Goal: Information Seeking & Learning: Learn about a topic

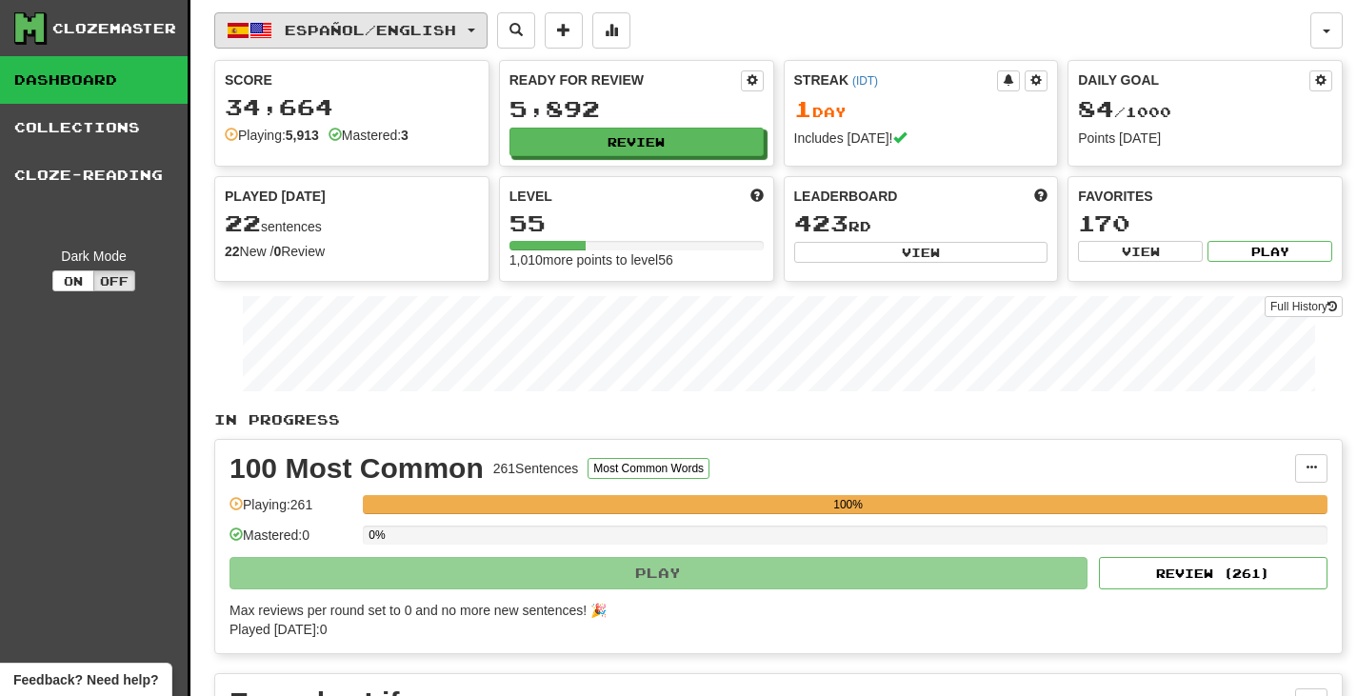
click at [286, 25] on span "Español / English" at bounding box center [370, 30] width 171 height 16
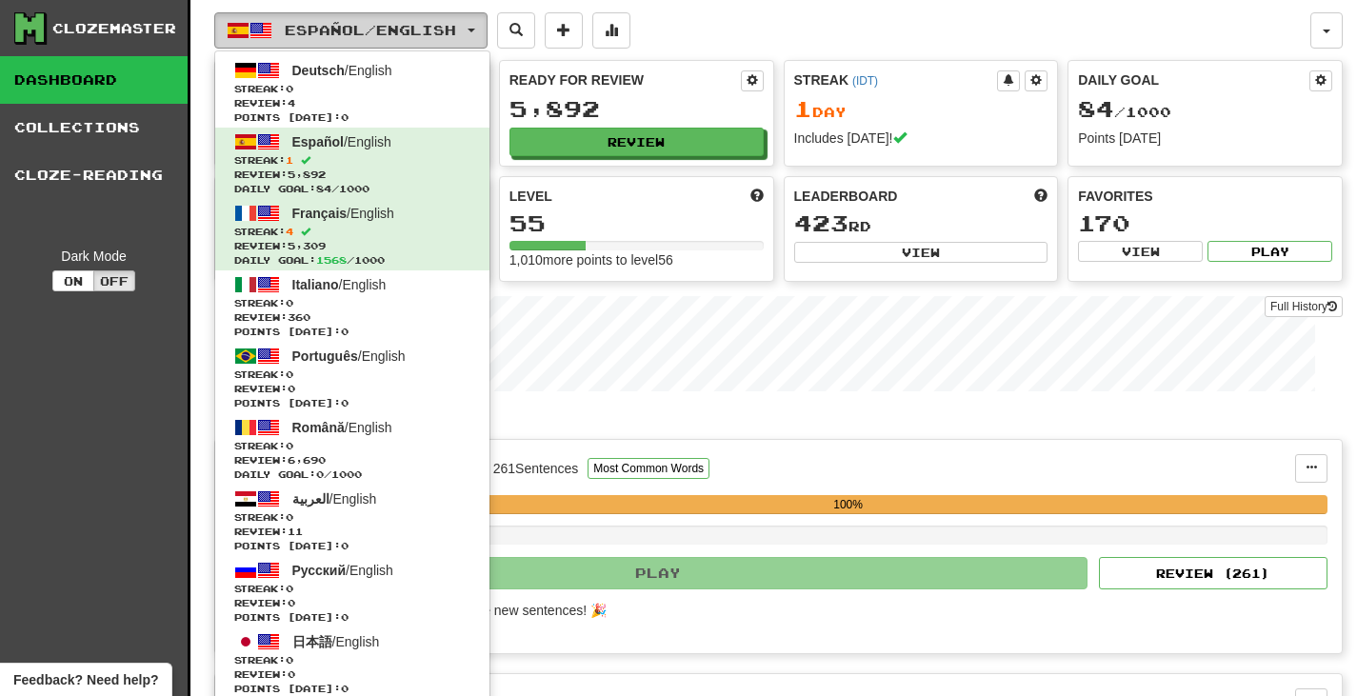
click at [286, 25] on span "Español / English" at bounding box center [370, 30] width 171 height 16
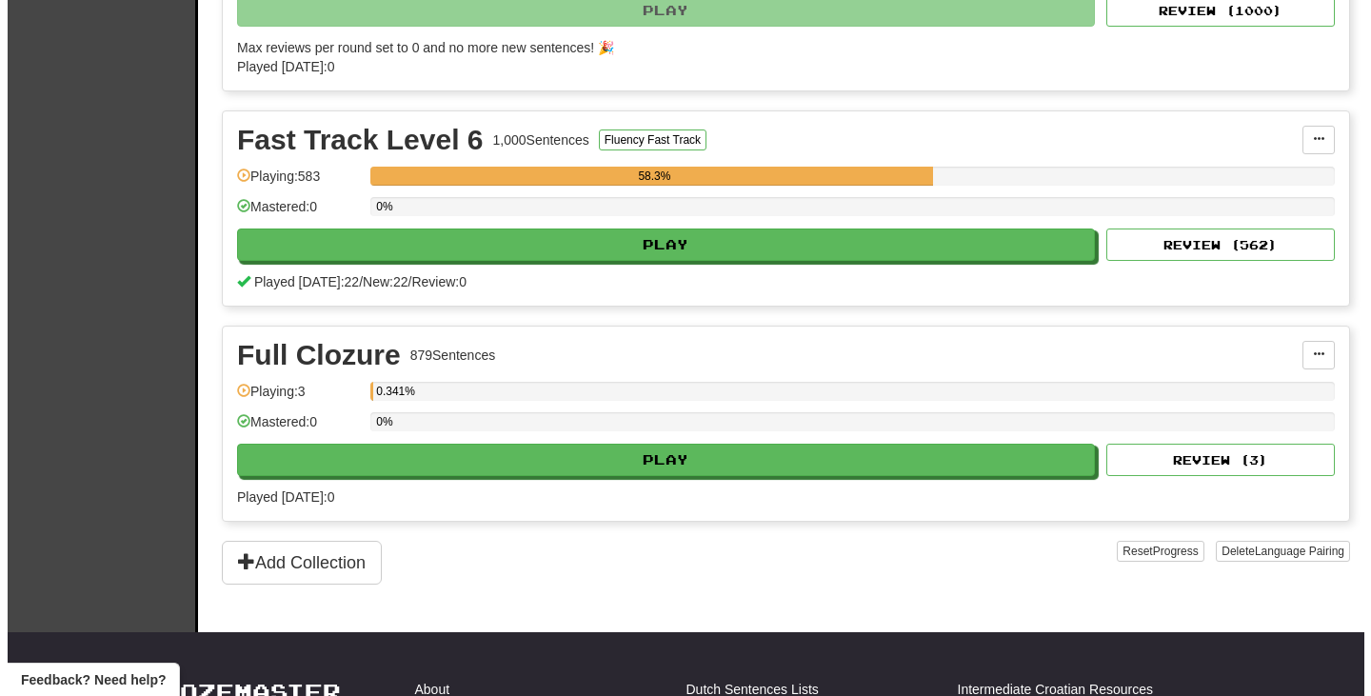
scroll to position [1809, 0]
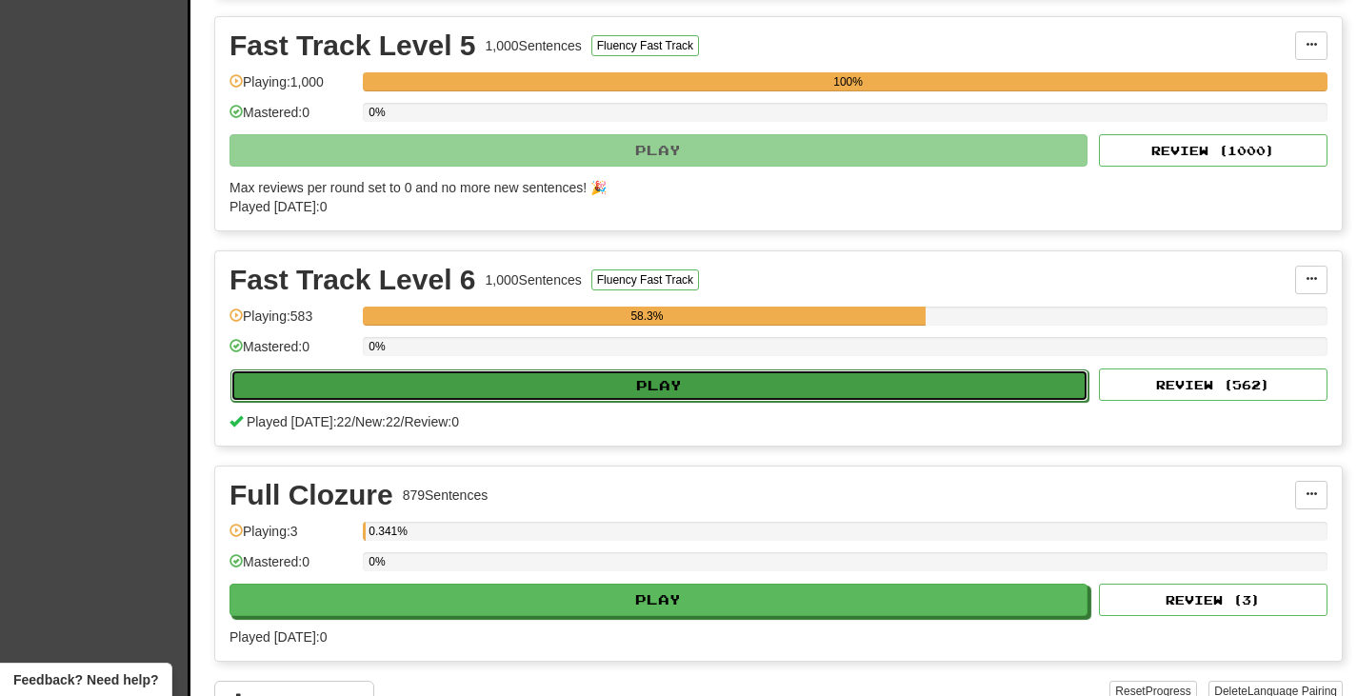
click at [769, 382] on button "Play" at bounding box center [659, 385] width 858 height 32
select select "***"
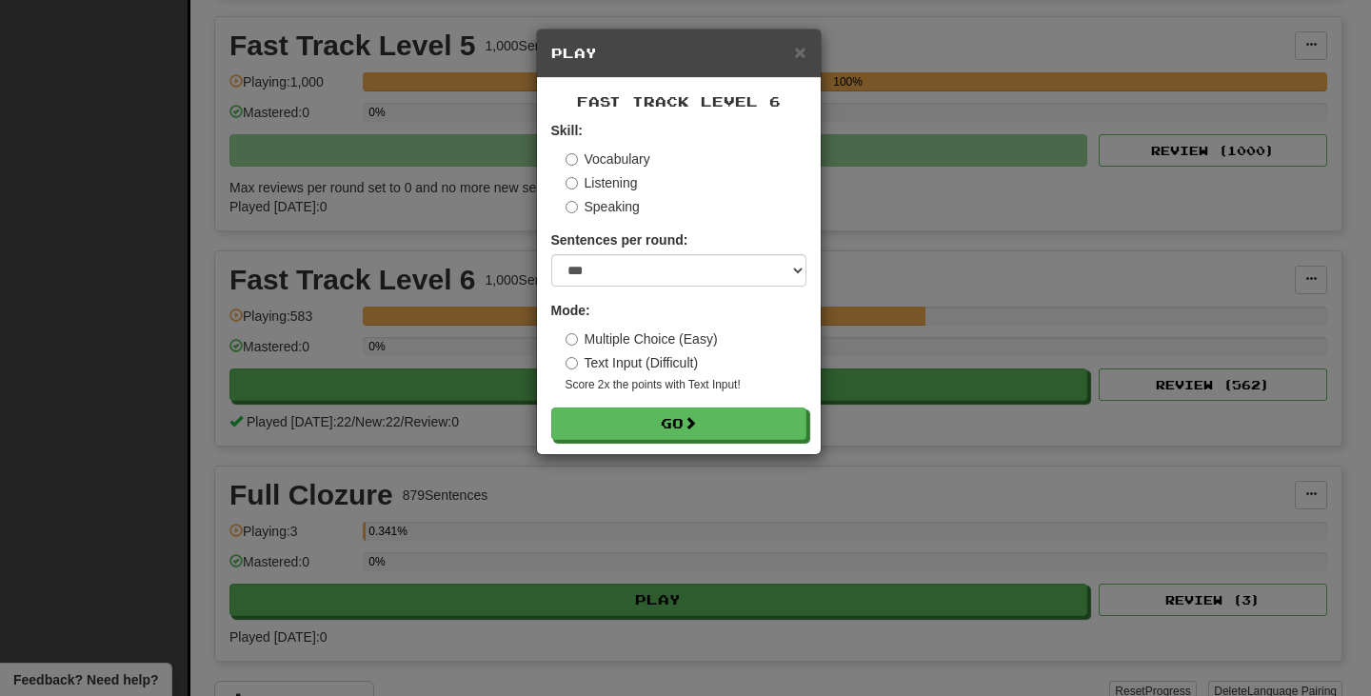
click at [736, 406] on form "Skill: Vocabulary Listening Speaking Sentences per round: * ** ** ** ** ** *** …" at bounding box center [678, 280] width 255 height 319
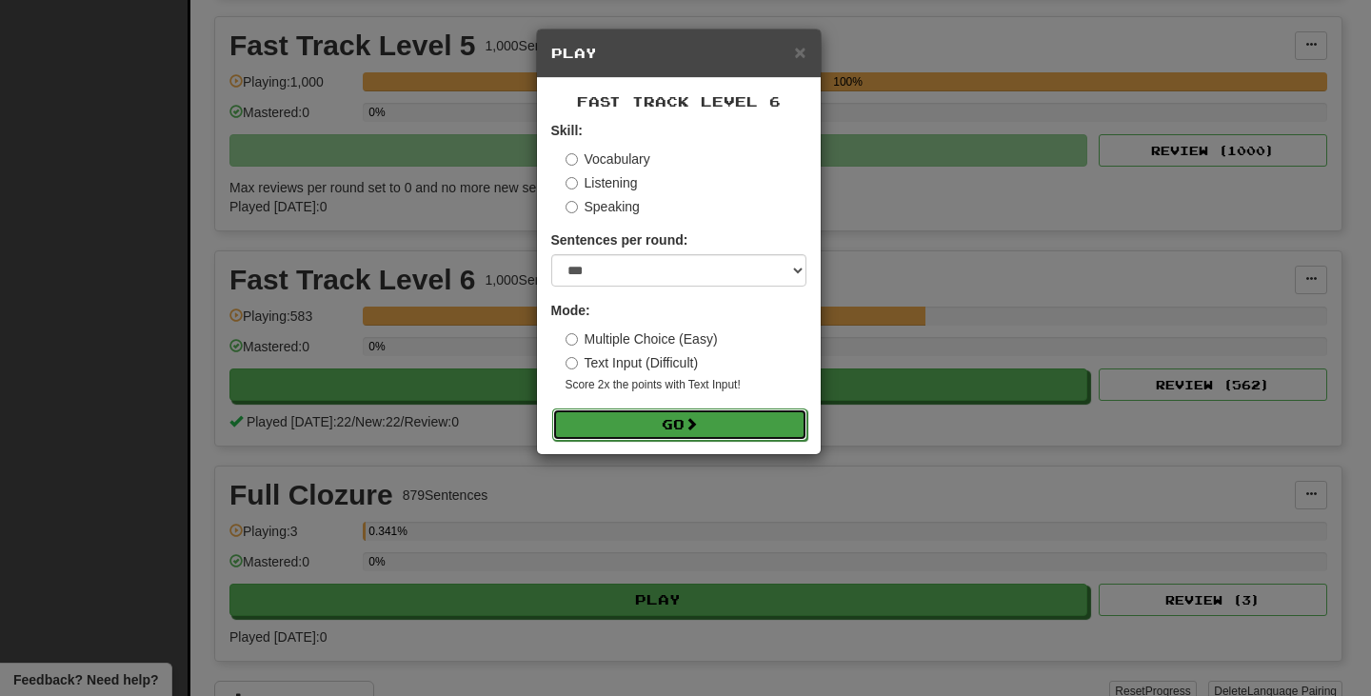
click at [740, 432] on button "Go" at bounding box center [679, 424] width 255 height 32
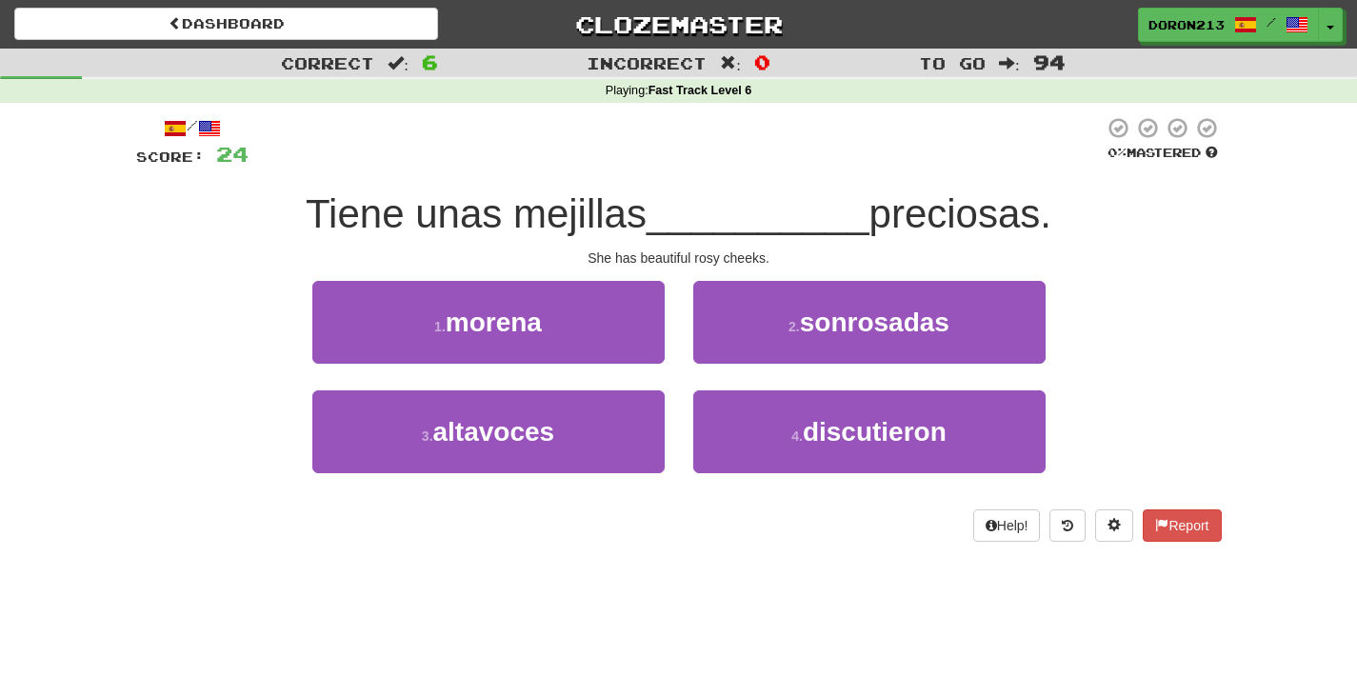
click at [1138, 299] on div "1 . morena 2 . sonrosadas" at bounding box center [679, 336] width 1143 height 110
click at [1138, 301] on div "1 . morena 2 . sonrosadas" at bounding box center [679, 336] width 1143 height 110
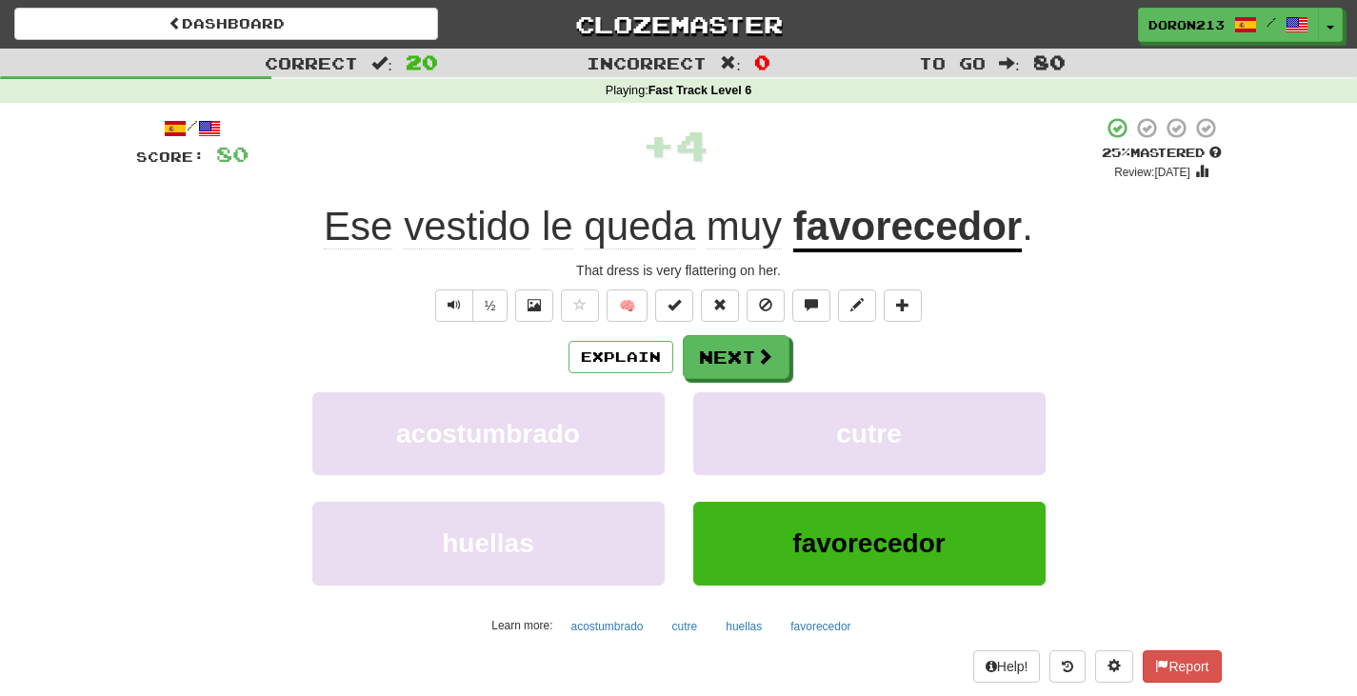
click at [964, 242] on u "favorecedor" at bounding box center [907, 228] width 229 height 49
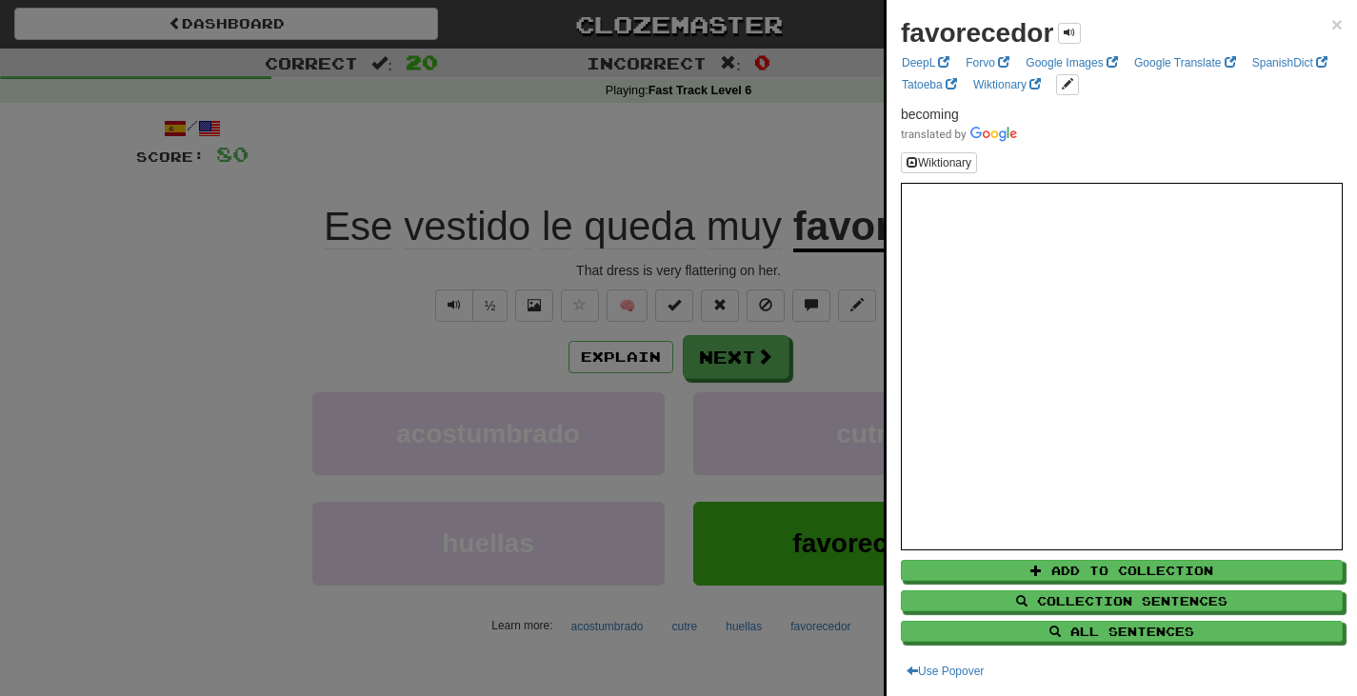
click at [957, 43] on strong "favorecedor" at bounding box center [977, 33] width 152 height 30
copy strong "favorecedor"
click at [699, 110] on div at bounding box center [678, 348] width 1357 height 696
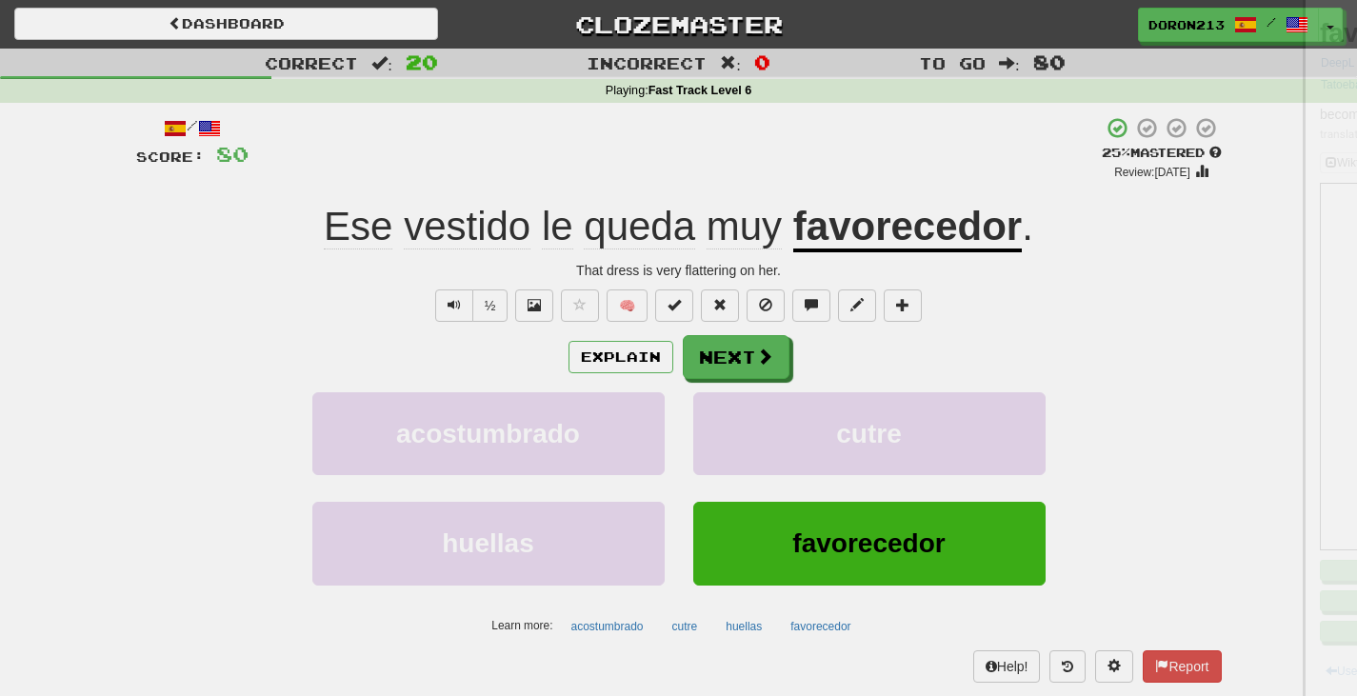
click at [687, 233] on span "queda" at bounding box center [639, 227] width 111 height 46
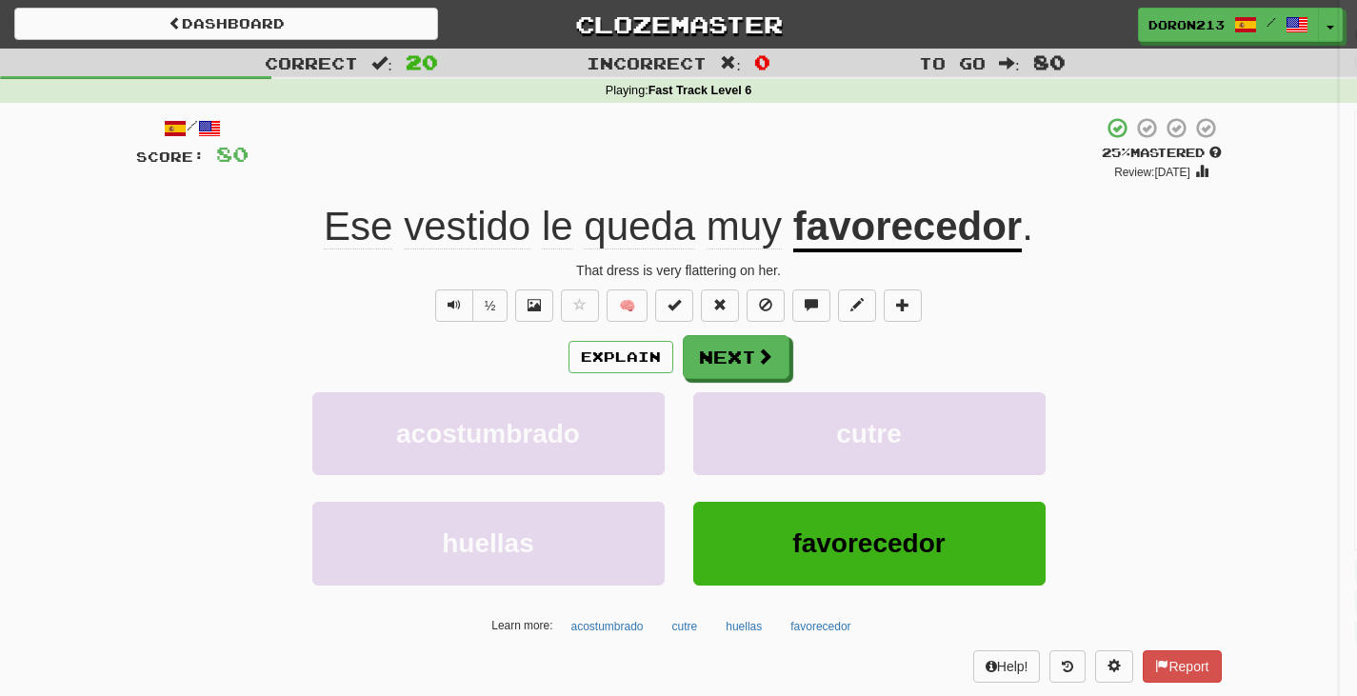
click at [687, 233] on div at bounding box center [678, 348] width 1357 height 696
click at [208, 215] on div "Ese vestido le queda muy favorecedor ." at bounding box center [678, 227] width 1085 height 52
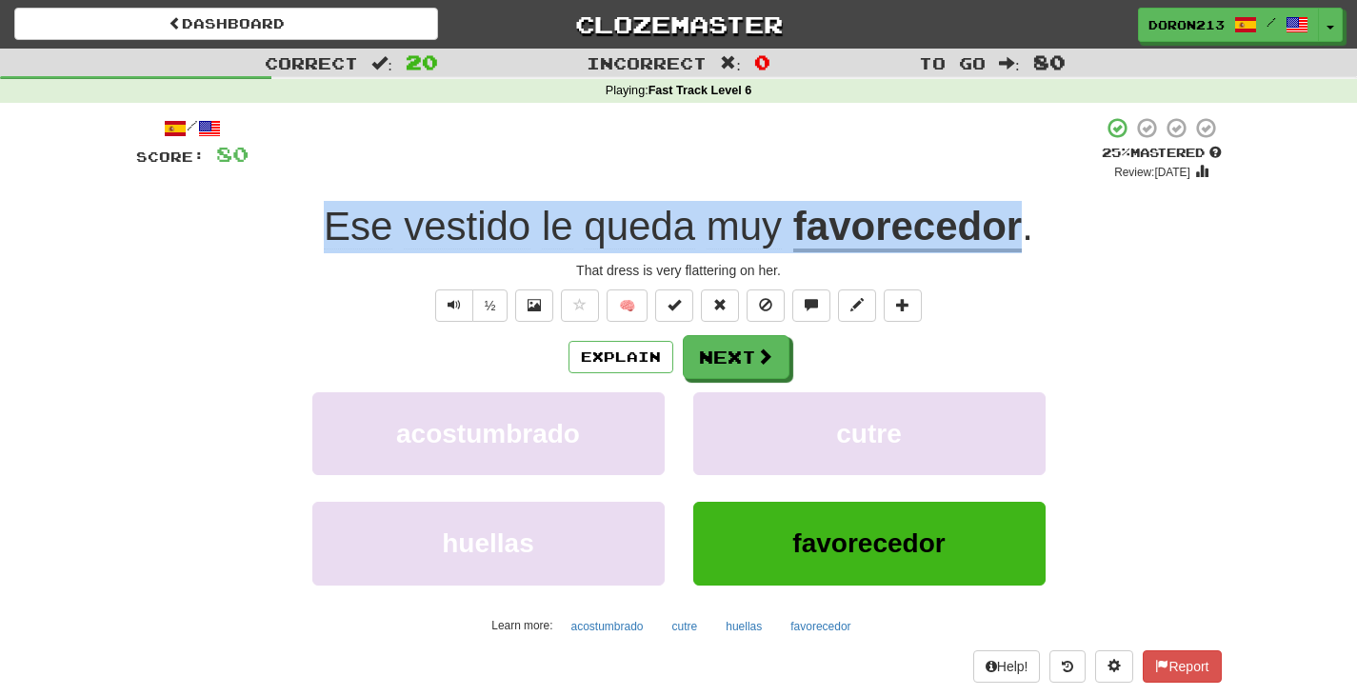
drag, startPoint x: 311, startPoint y: 232, endPoint x: 1021, endPoint y: 249, distance: 709.6
click at [1021, 249] on div "Ese vestido le queda muy favorecedor ." at bounding box center [678, 227] width 1085 height 52
copy div "Ese vestido le queda muy favorecedor"
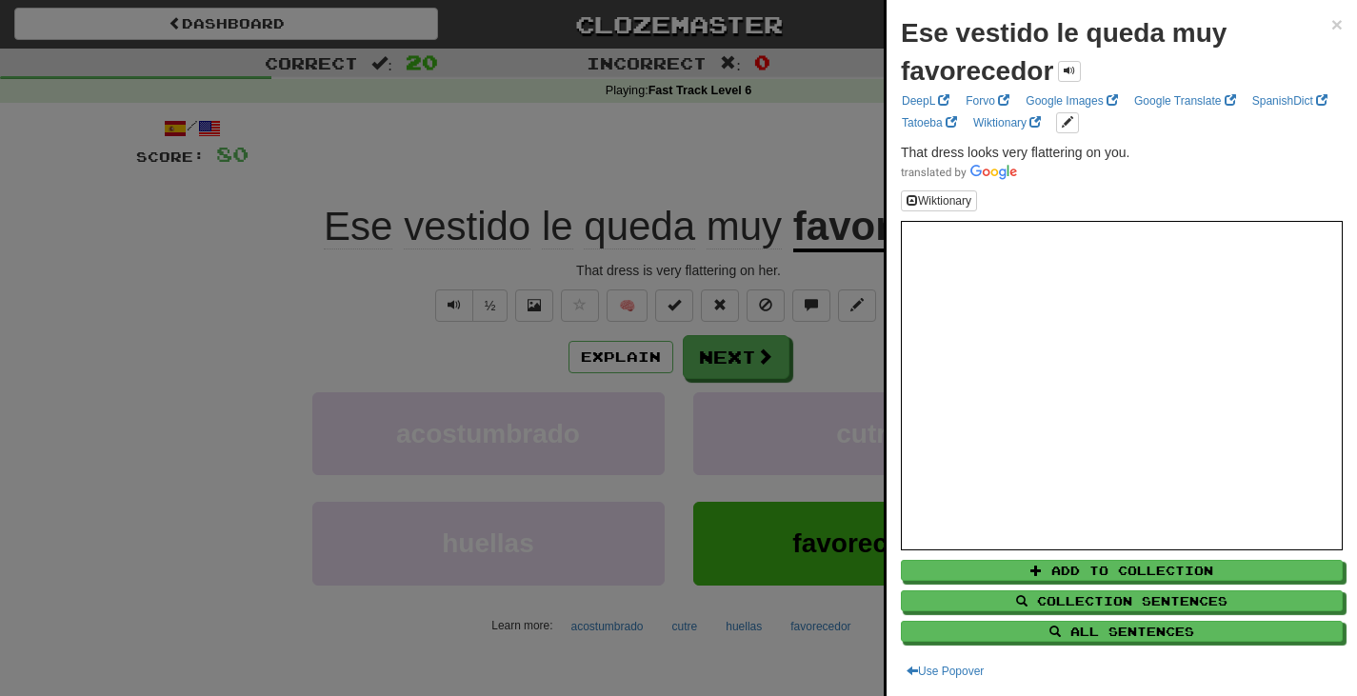
click at [707, 150] on div at bounding box center [678, 348] width 1357 height 696
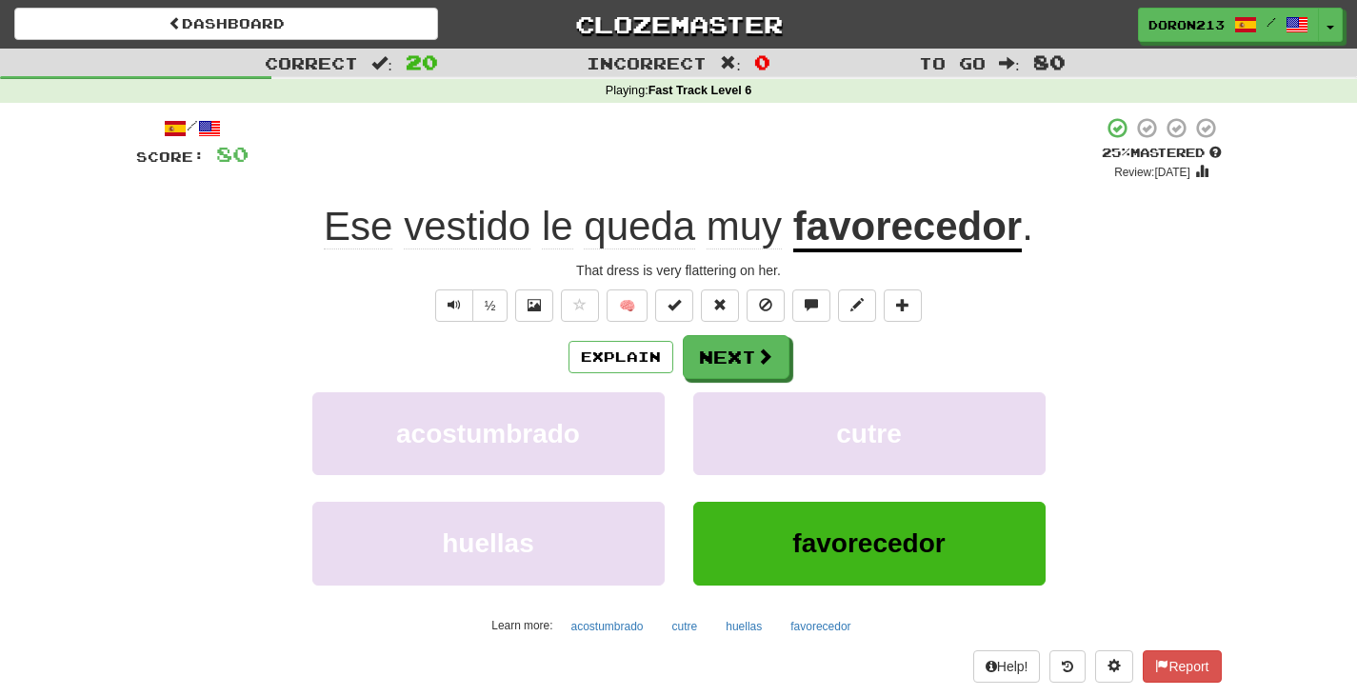
click at [1165, 321] on div "½ 🧠" at bounding box center [678, 305] width 1085 height 32
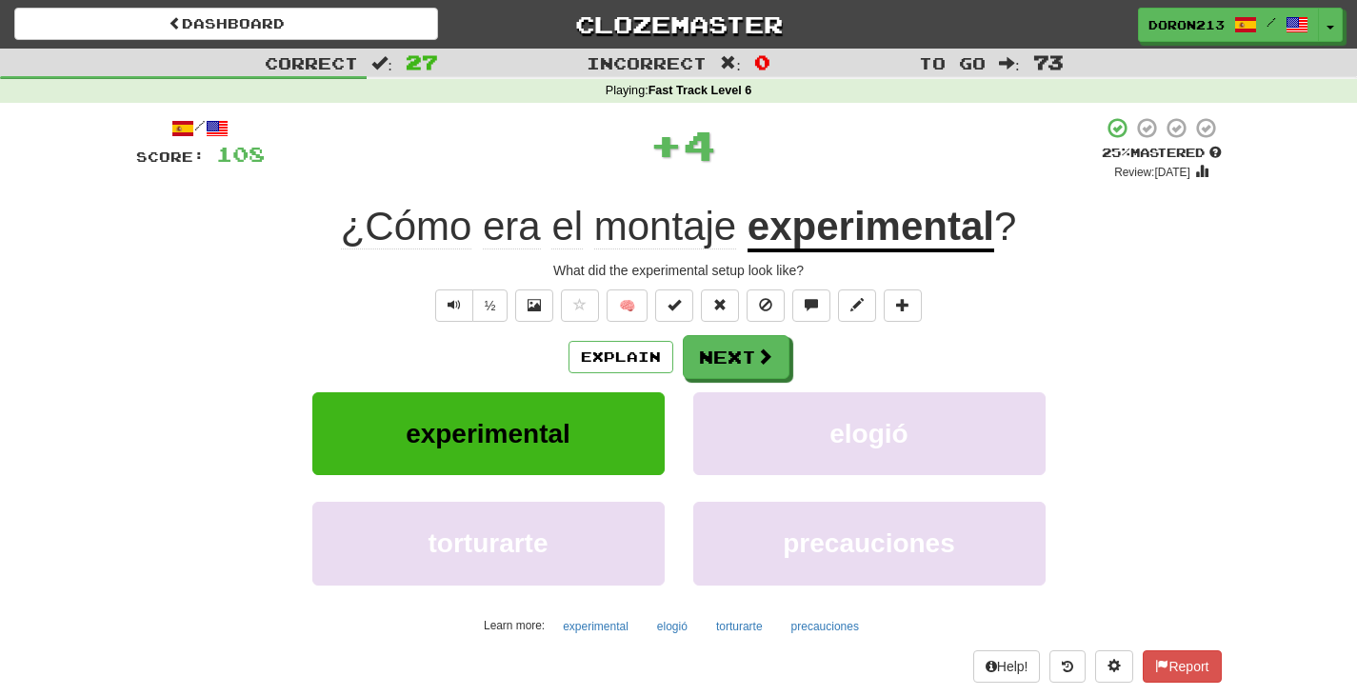
click at [675, 229] on span "montaje" at bounding box center [665, 227] width 142 height 46
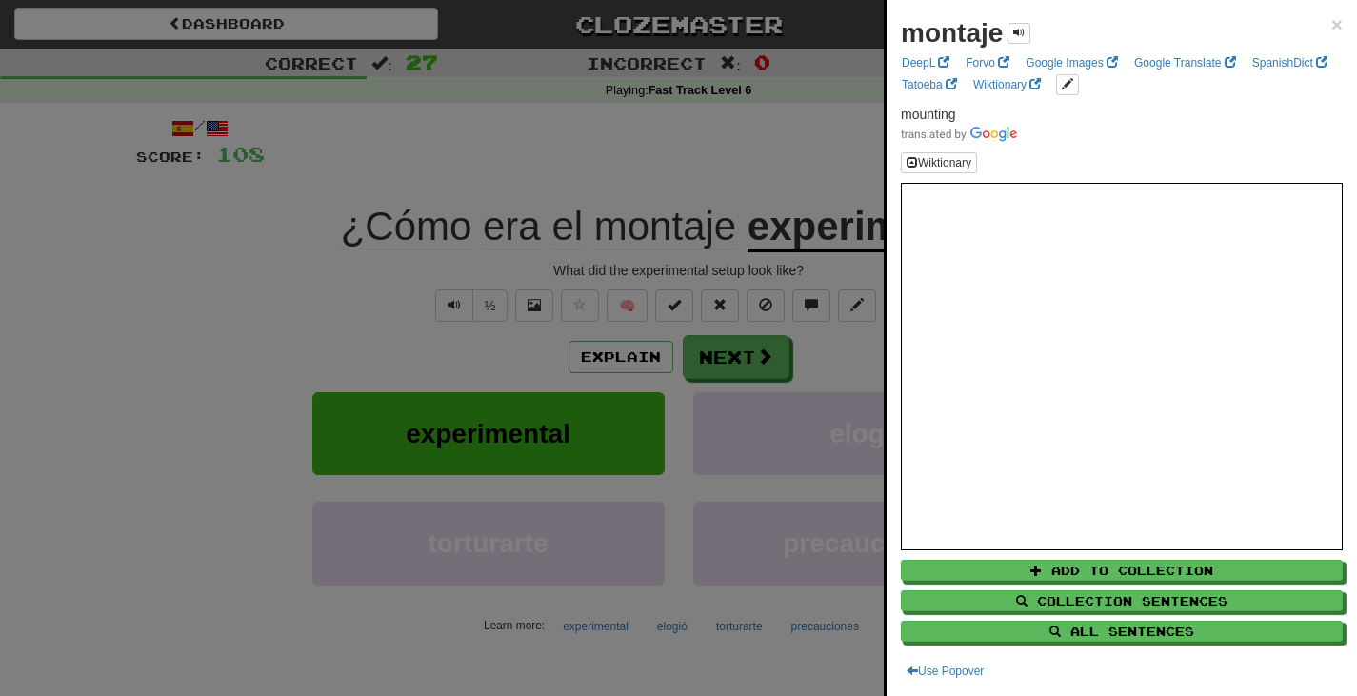
click at [804, 156] on div at bounding box center [678, 348] width 1357 height 696
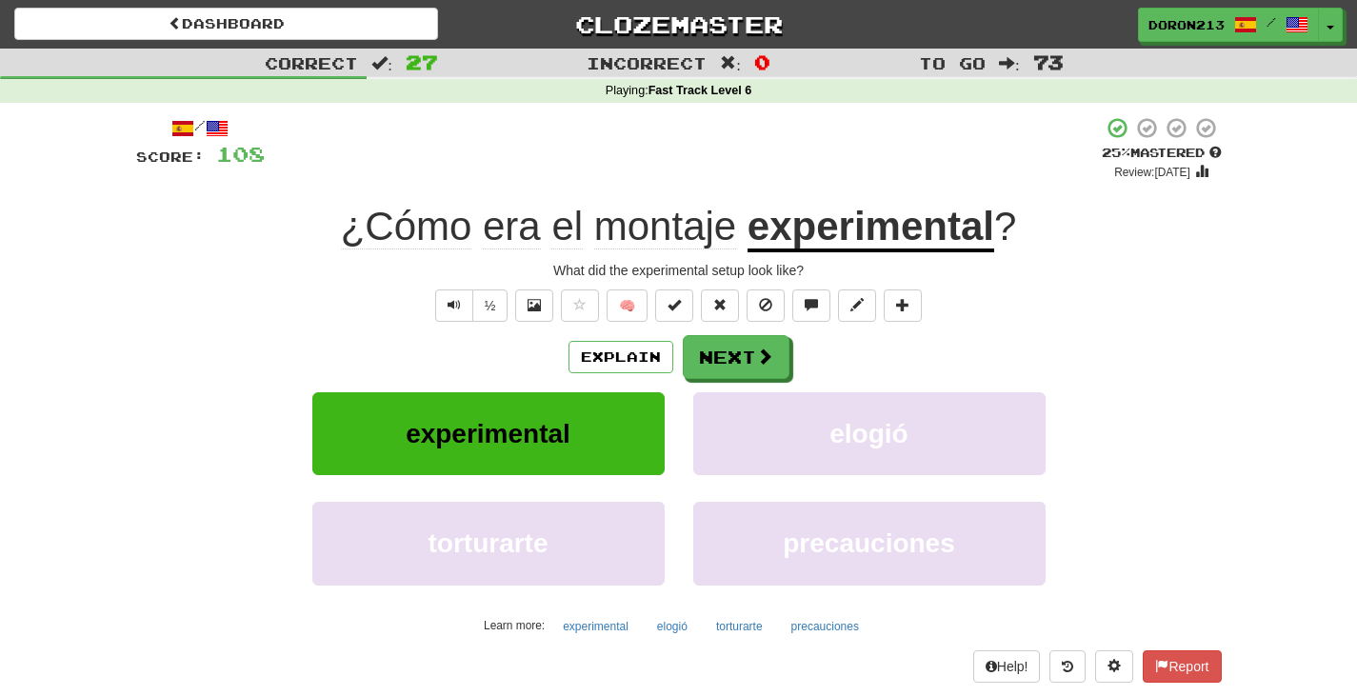
click at [1177, 294] on div "½ 🧠" at bounding box center [678, 305] width 1085 height 32
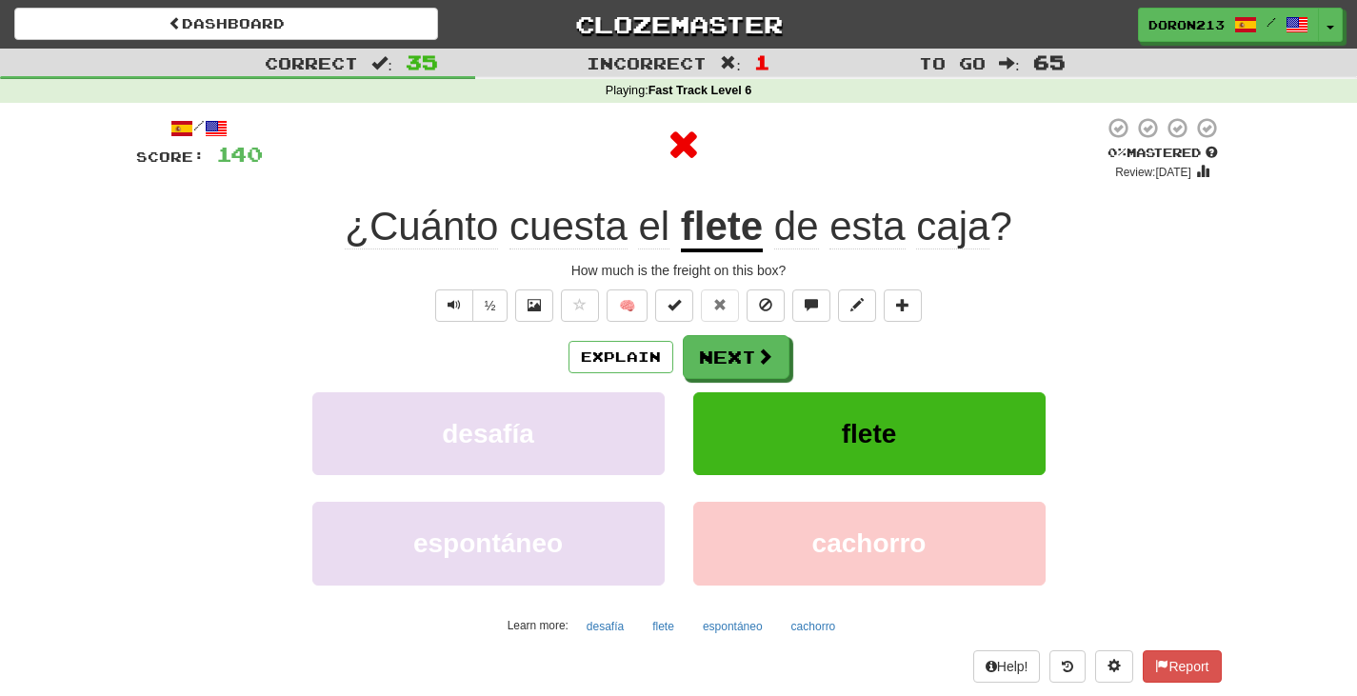
click at [732, 234] on u "flete" at bounding box center [722, 228] width 82 height 49
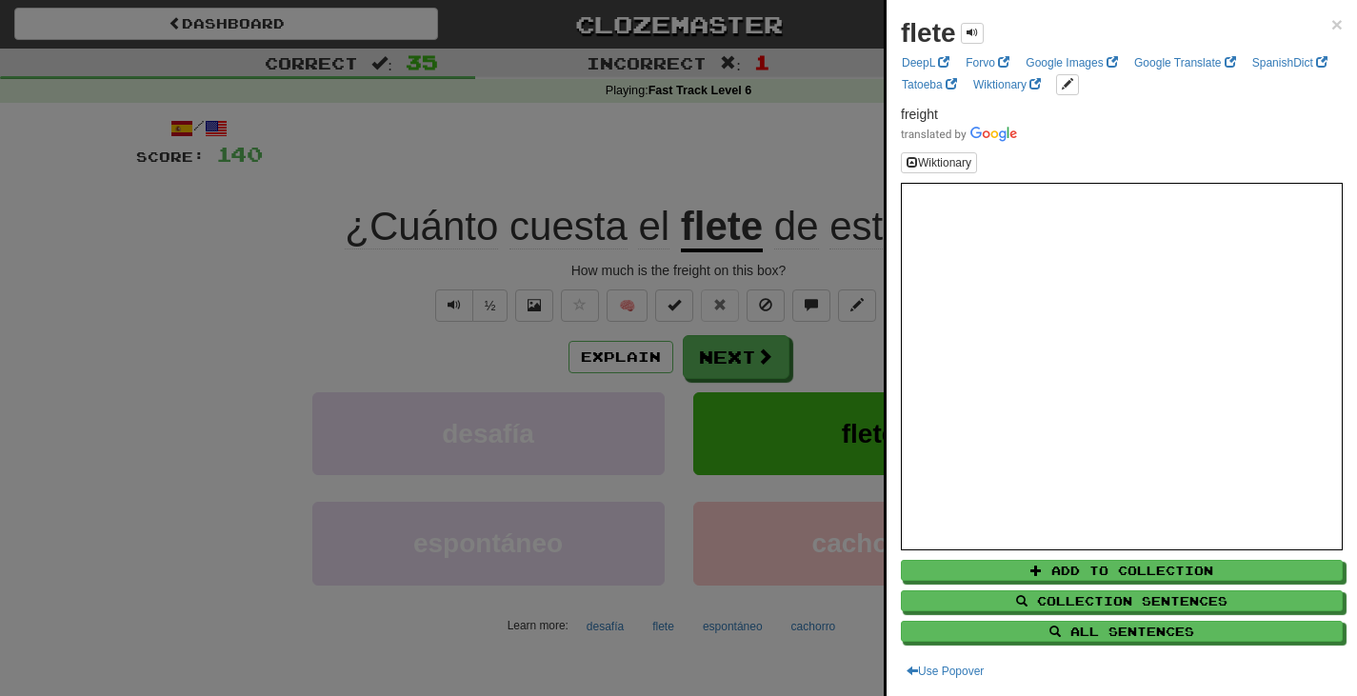
click at [797, 144] on div at bounding box center [678, 348] width 1357 height 696
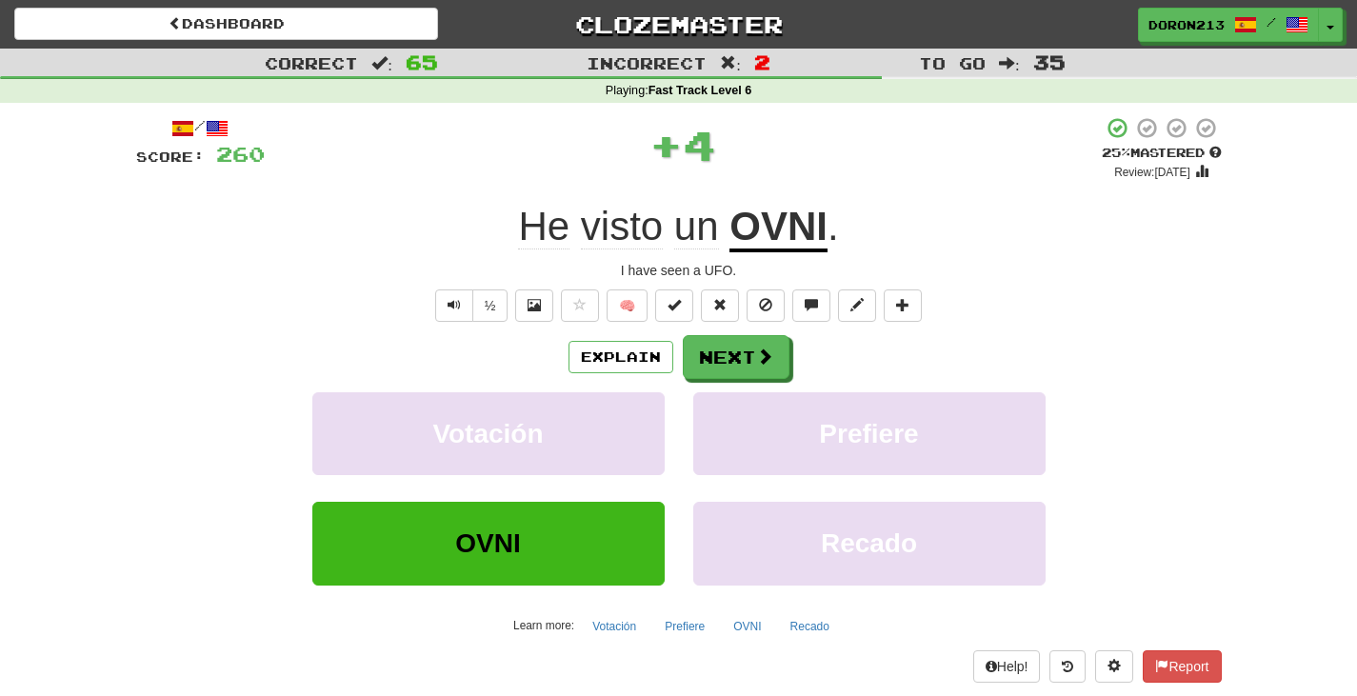
click at [804, 227] on u "OVNI" at bounding box center [778, 228] width 98 height 49
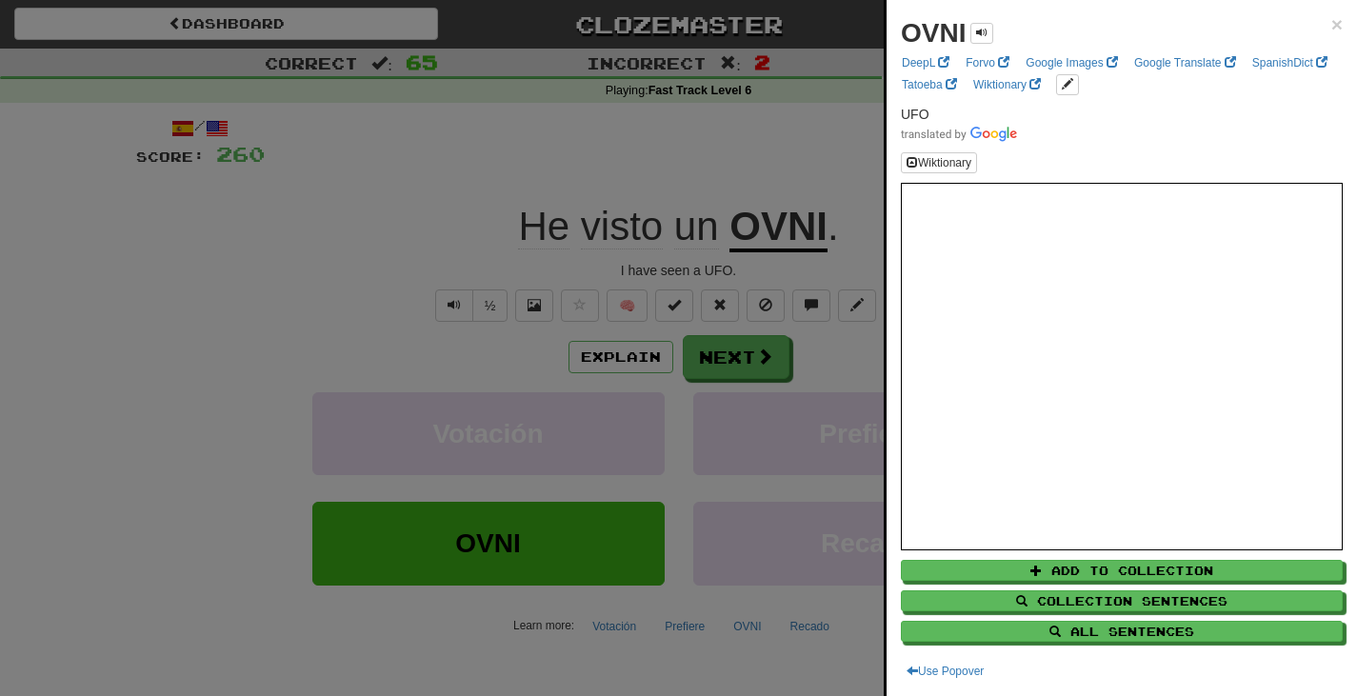
click at [719, 183] on div at bounding box center [678, 348] width 1357 height 696
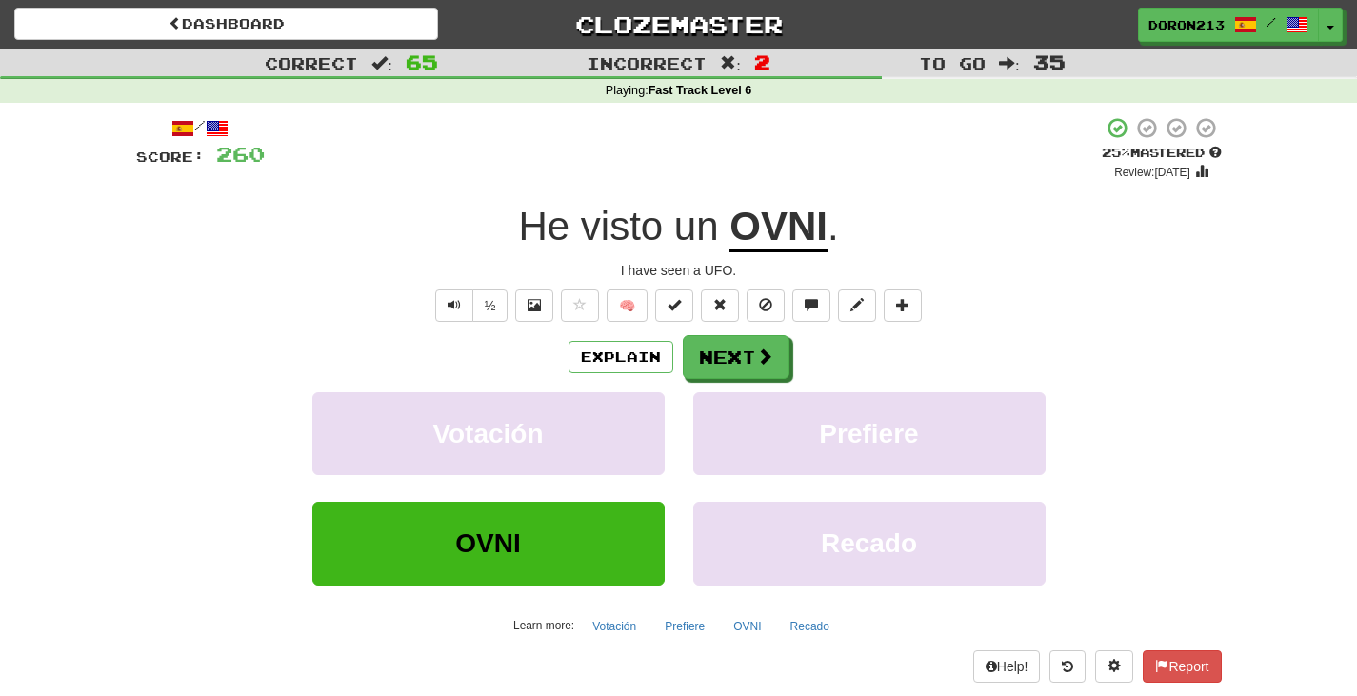
click at [674, 336] on div "Explain Next" at bounding box center [678, 357] width 1085 height 44
click at [729, 358] on button "Next" at bounding box center [737, 358] width 107 height 44
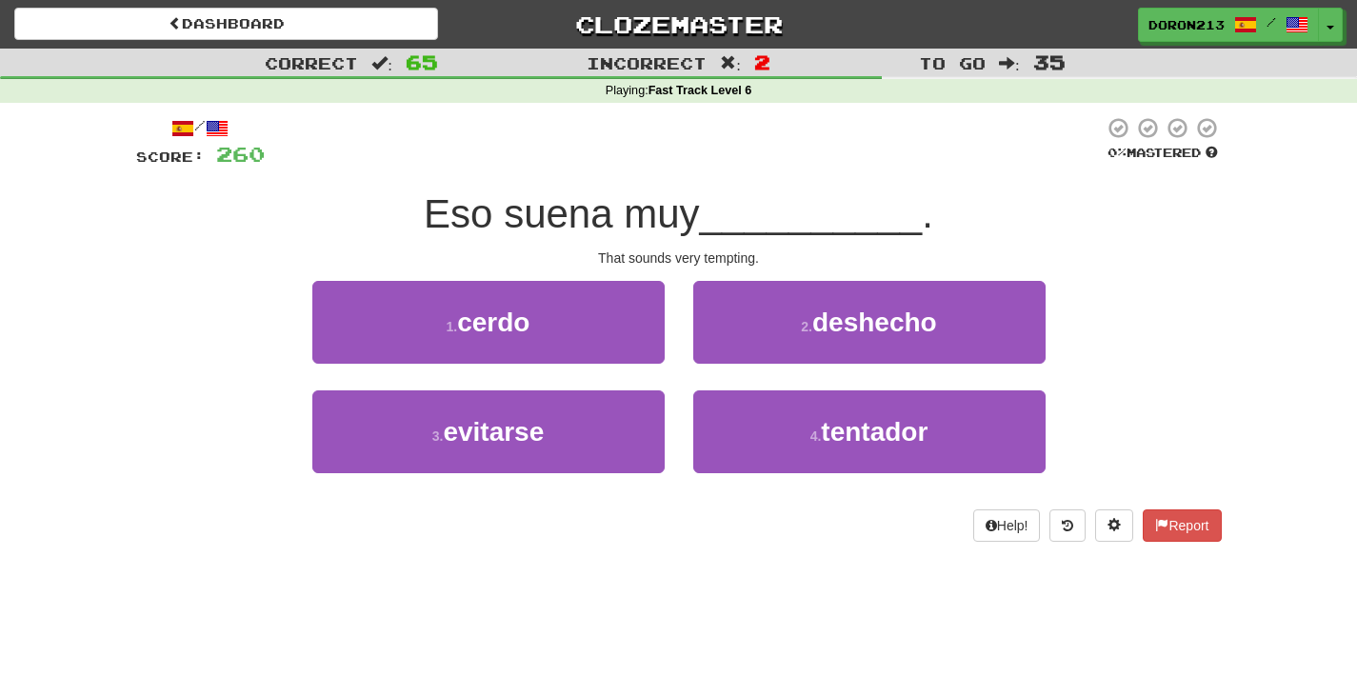
click at [1236, 318] on div "Correct : 65 Incorrect : 2 To go : 35 Playing : Fast Track Level 6 / Score: 260…" at bounding box center [678, 309] width 1357 height 520
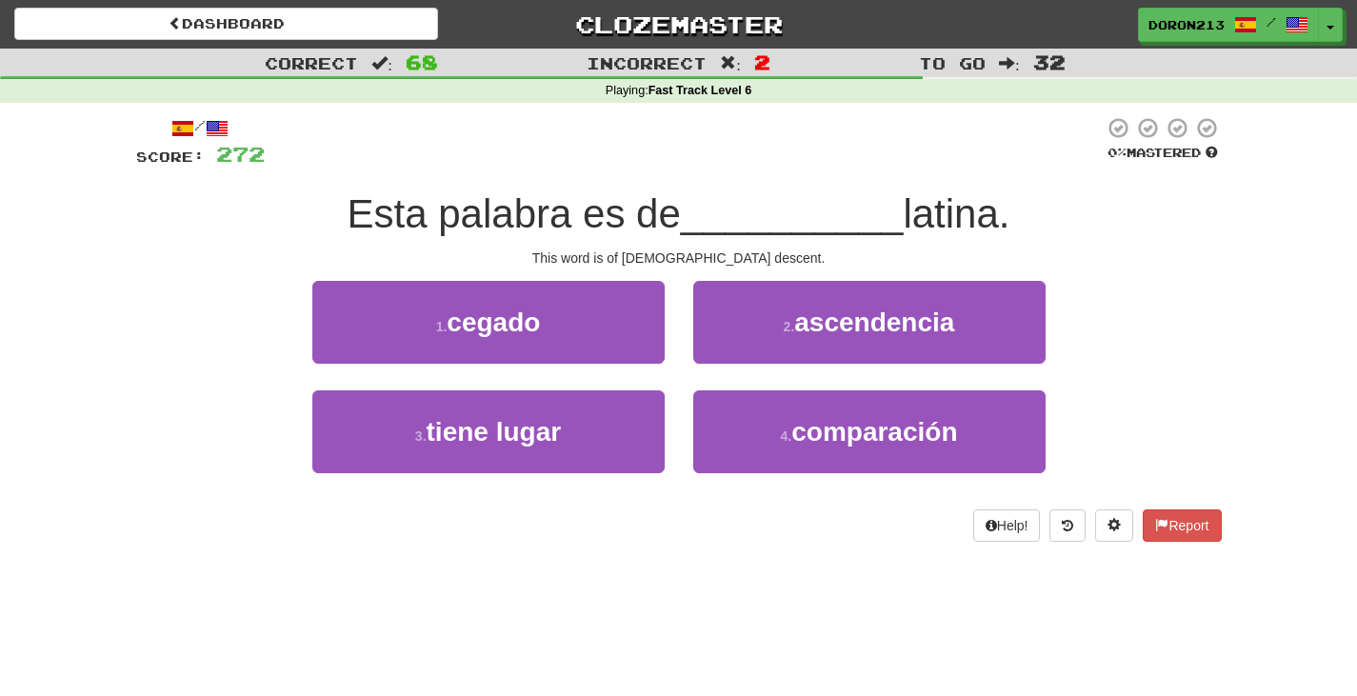
drag, startPoint x: 1235, startPoint y: 317, endPoint x: 1223, endPoint y: 294, distance: 26.0
click at [1223, 295] on div "Correct : 68 Incorrect : 2 To go : 32 Playing : Fast Track Level 6 / Score: 272…" at bounding box center [678, 309] width 1357 height 520
click at [1161, 283] on div "1 . cegado 2 . ascendencia" at bounding box center [679, 336] width 1143 height 110
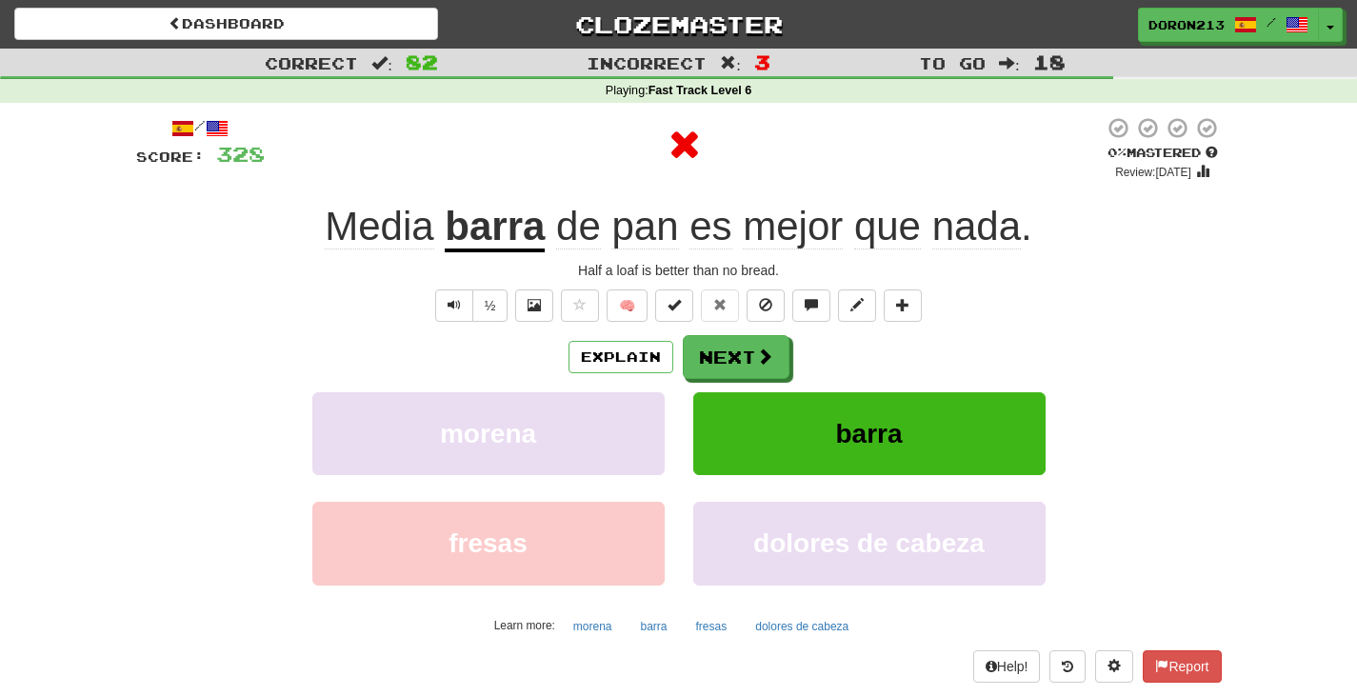
click at [538, 236] on u "barra" at bounding box center [495, 228] width 100 height 49
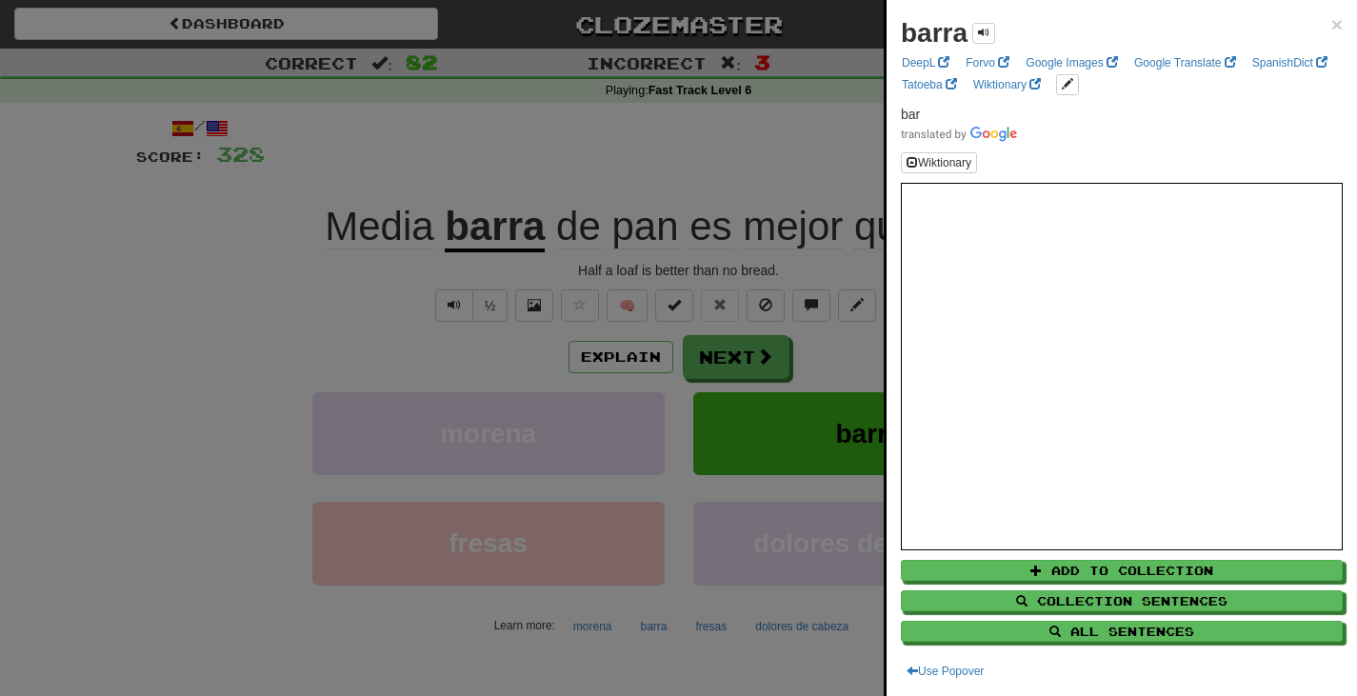
click at [759, 129] on div at bounding box center [678, 348] width 1357 height 696
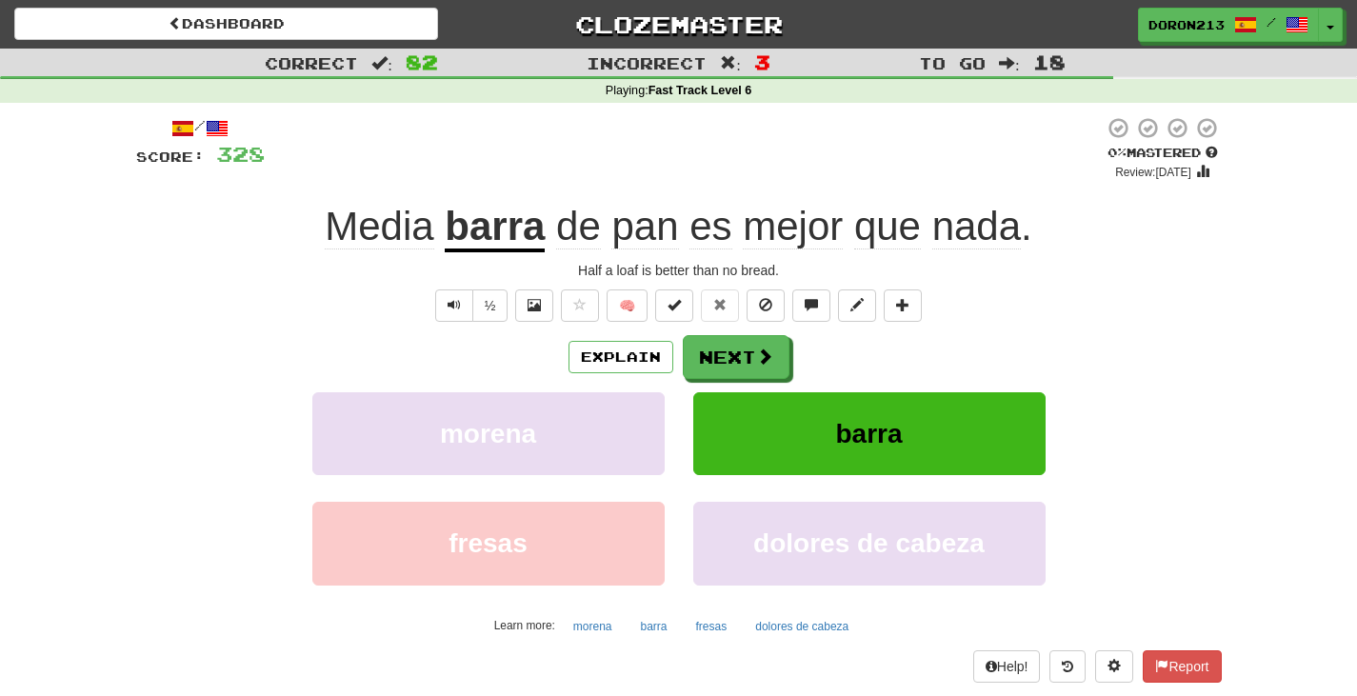
click at [1119, 251] on div "Media barra de pan es mejor que nada ." at bounding box center [678, 227] width 1085 height 52
click at [1184, 299] on div "½ 🧠" at bounding box center [678, 305] width 1085 height 32
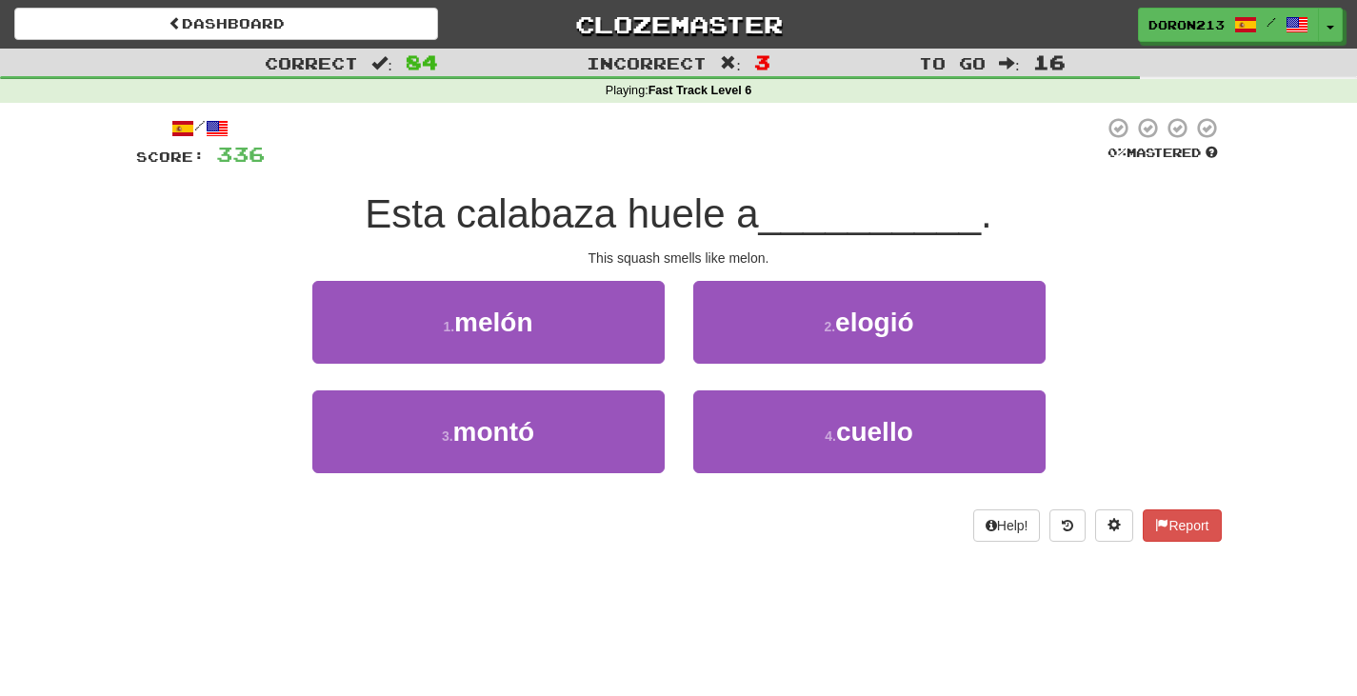
click at [493, 215] on span "Esta calabaza huele a" at bounding box center [561, 213] width 393 height 45
copy span "calabaza"
click at [1130, 270] on div "/ Score: 336 0 % Mastered Esta calabaza huele a __________ . This squash smells…" at bounding box center [678, 329] width 1085 height 426
click at [1150, 295] on div "1 . melón 2 . elogió" at bounding box center [679, 336] width 1143 height 110
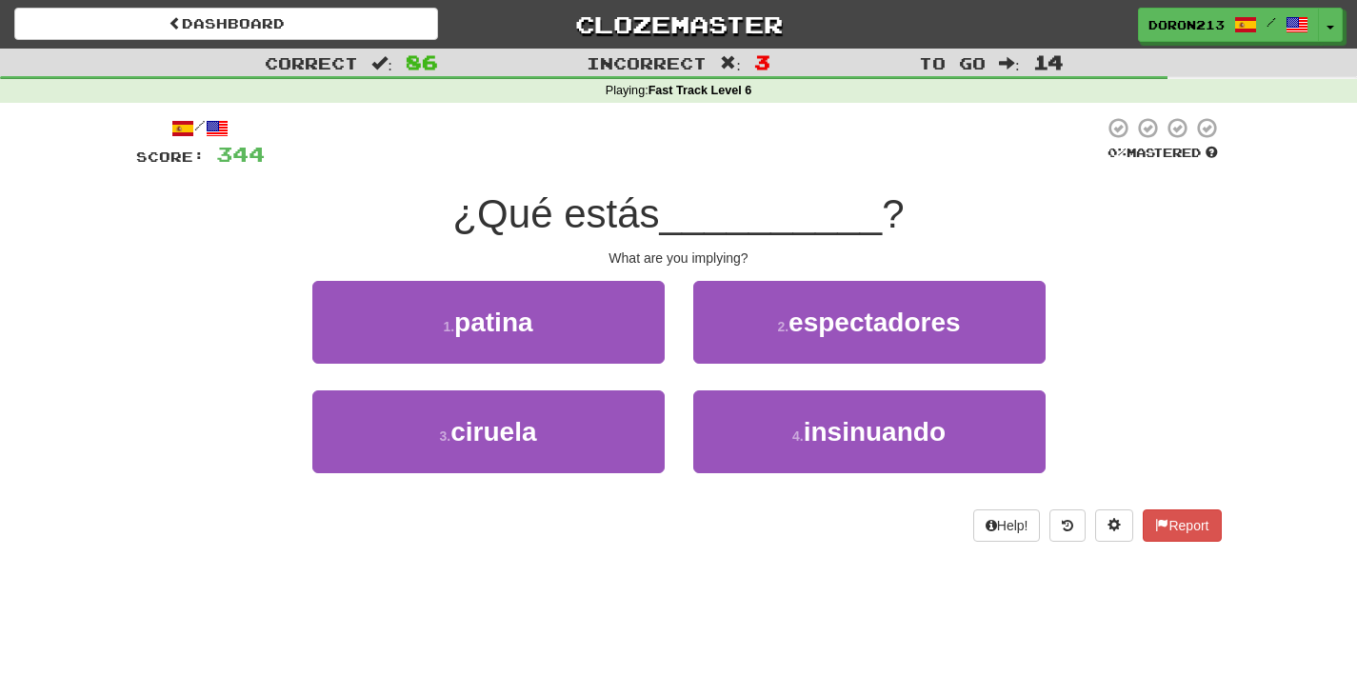
click at [1079, 269] on div "/ Score: 344 0 % Mastered ¿Qué estás __________ ? What are you implying? 1 . pa…" at bounding box center [678, 329] width 1085 height 426
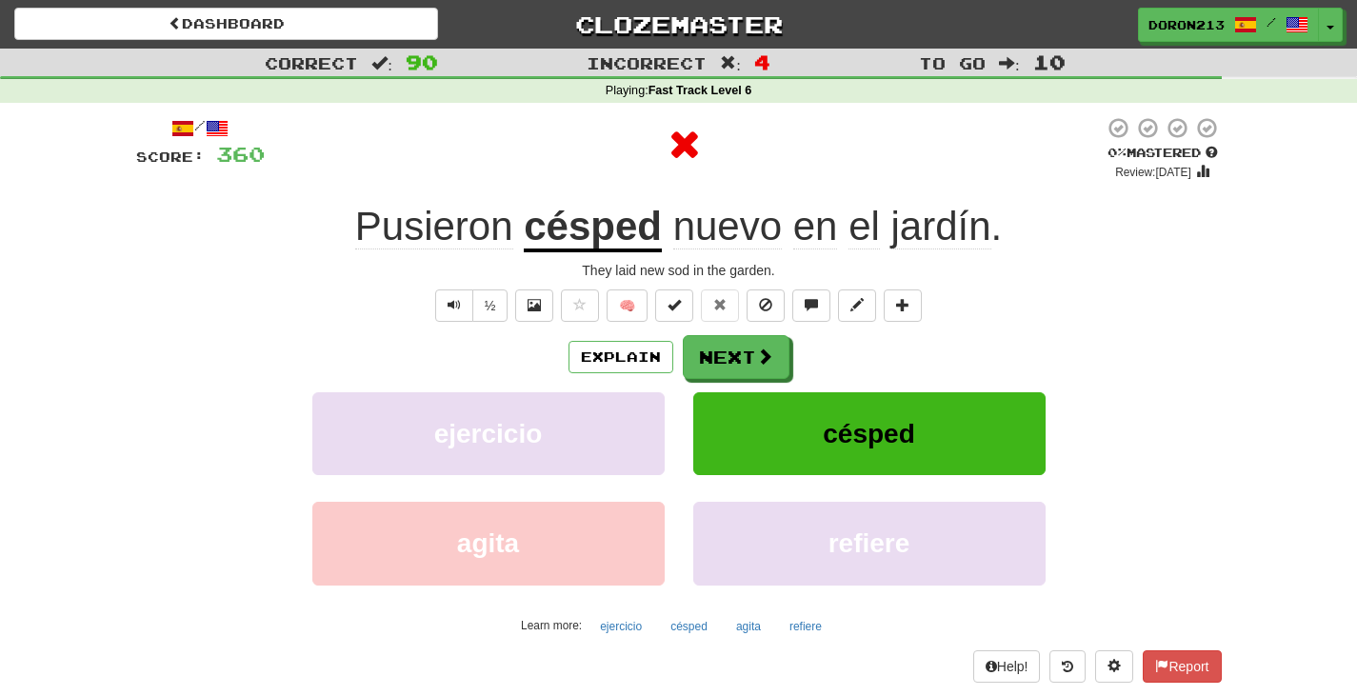
click at [589, 242] on u "césped" at bounding box center [593, 228] width 138 height 49
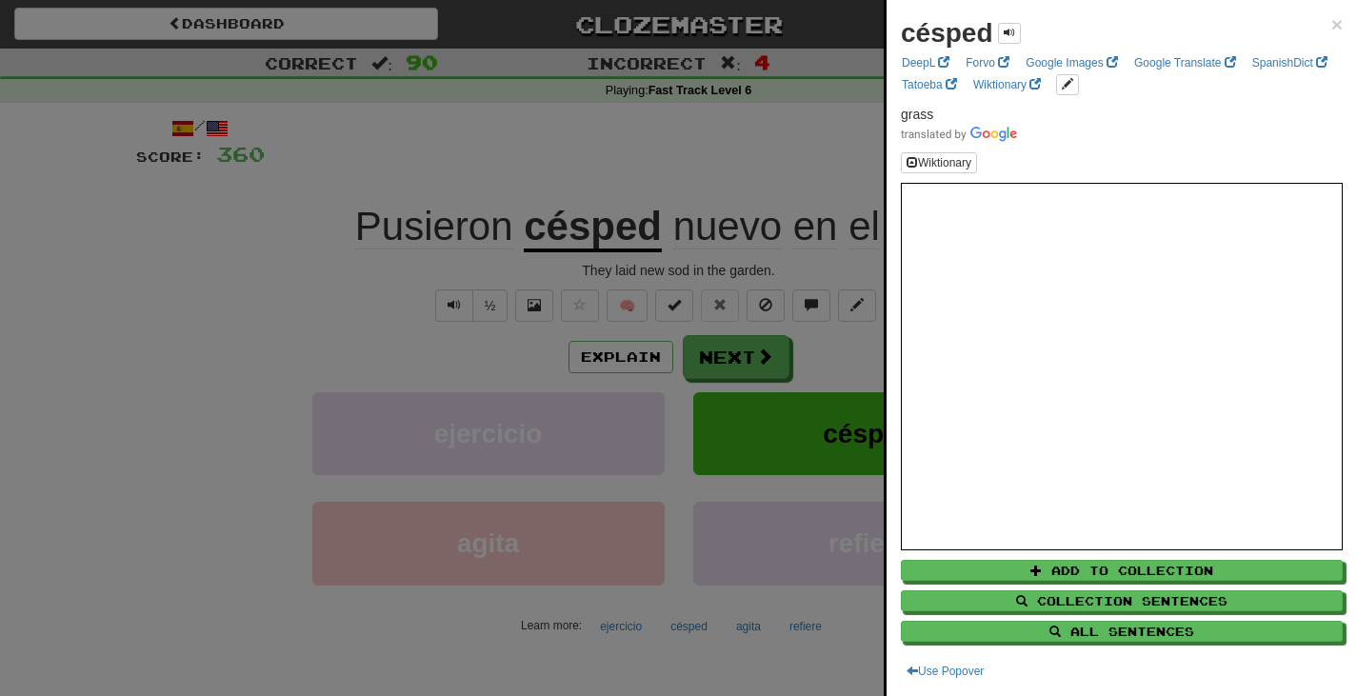
click at [810, 123] on div at bounding box center [678, 348] width 1357 height 696
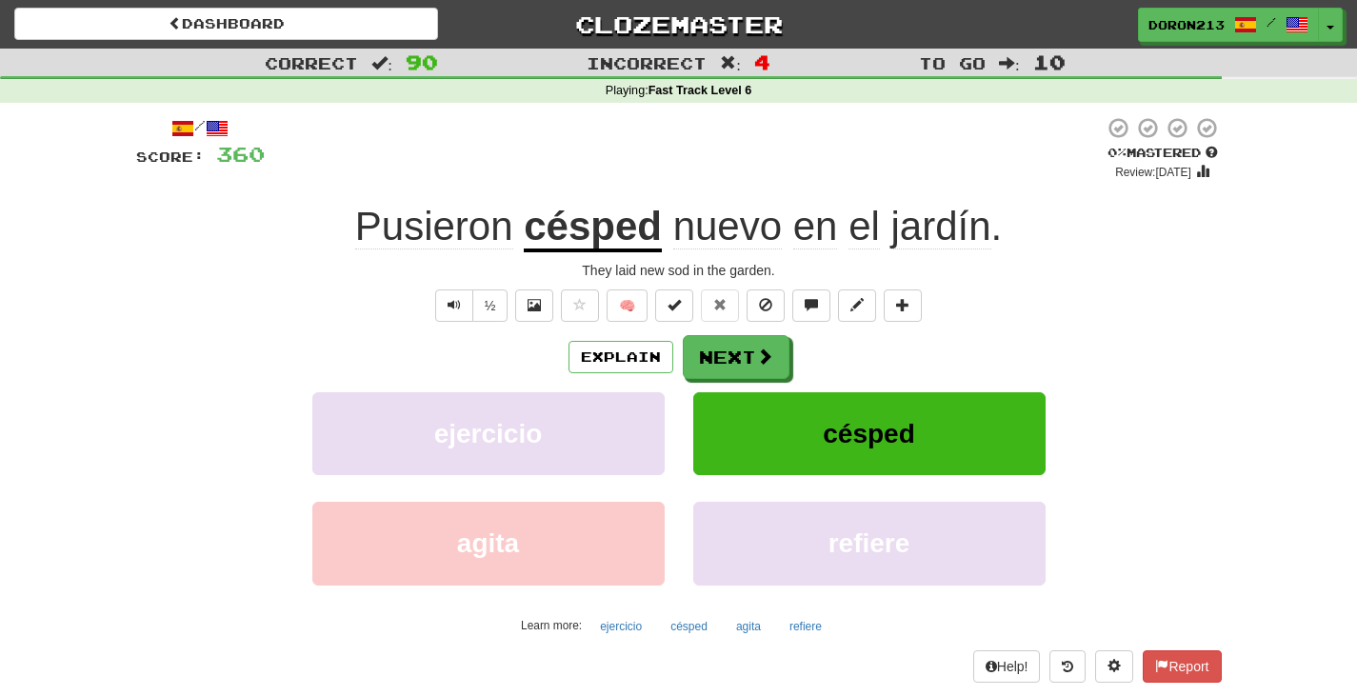
click at [1218, 259] on div "/ Score: 360 0 % Mastered Review: [DATE] Pusieron césped nuevo en el jardín . T…" at bounding box center [678, 399] width 1085 height 566
click at [1215, 294] on div "½ 🧠" at bounding box center [678, 305] width 1085 height 32
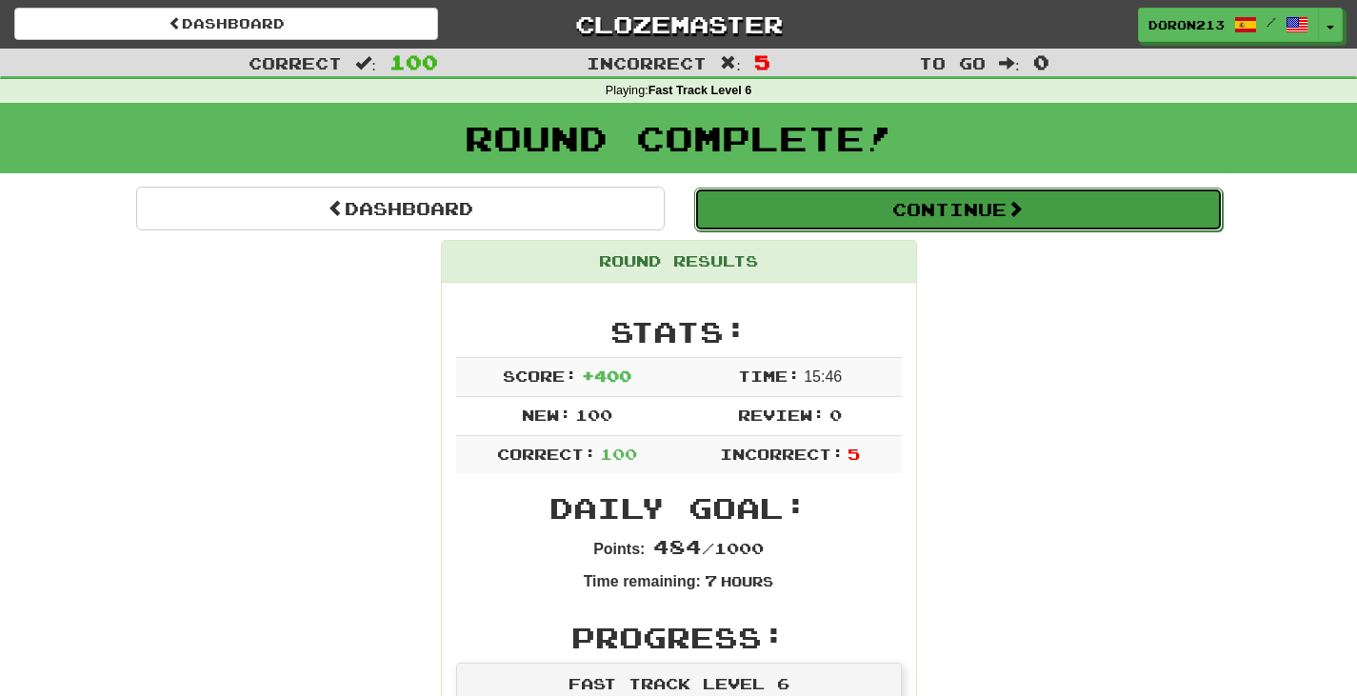
click at [885, 198] on button "Continue" at bounding box center [958, 210] width 528 height 44
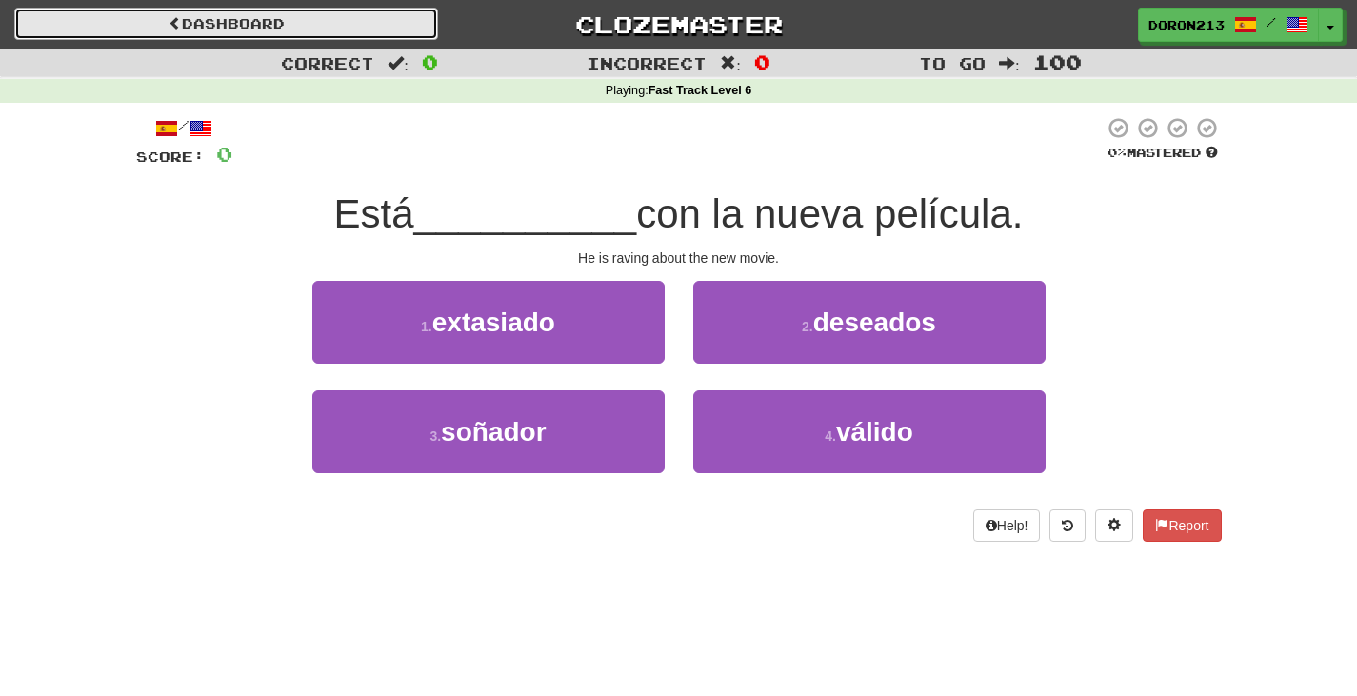
click at [270, 10] on link "Dashboard" at bounding box center [226, 24] width 424 height 32
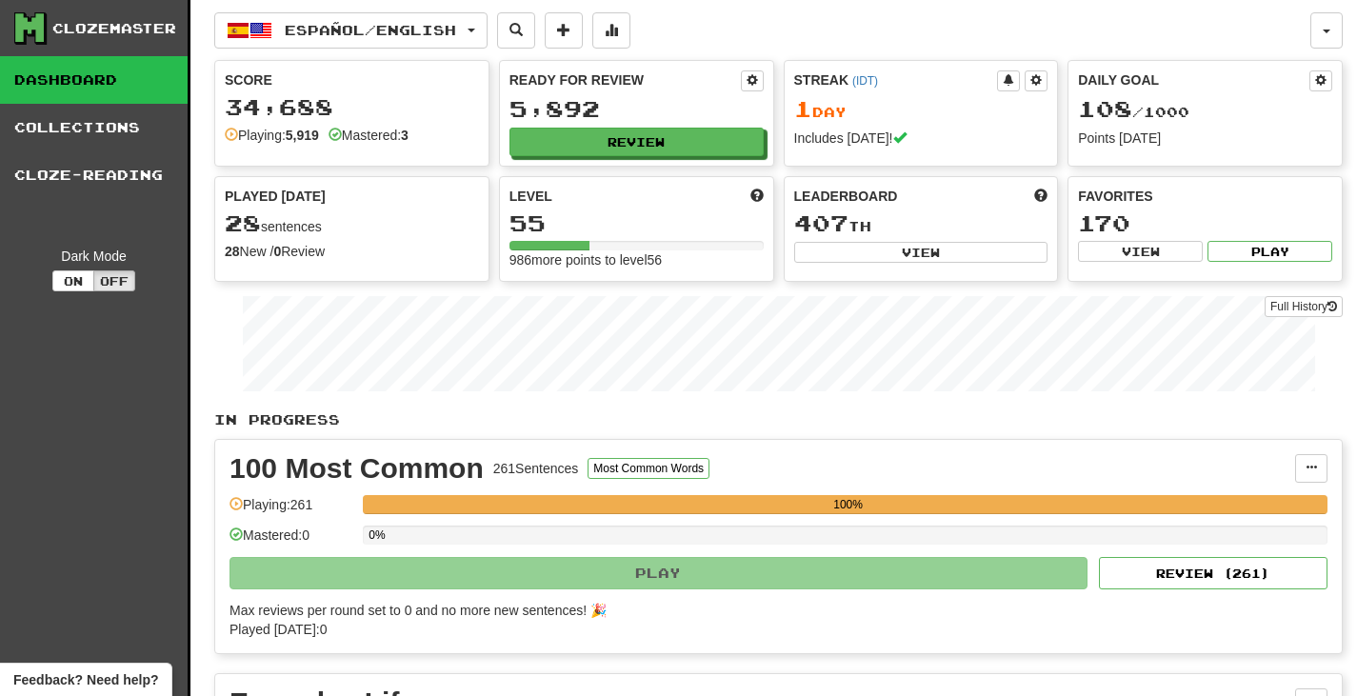
click at [528, 40] on button at bounding box center [516, 30] width 38 height 36
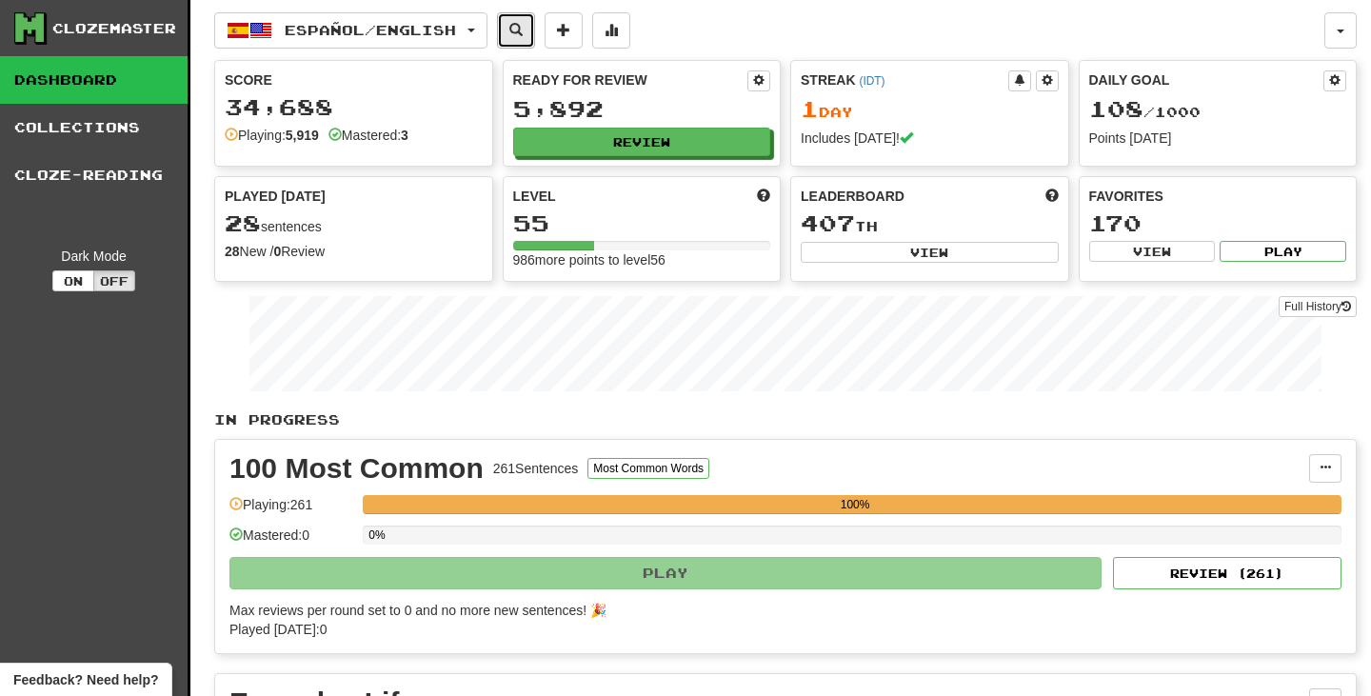
select select "****"
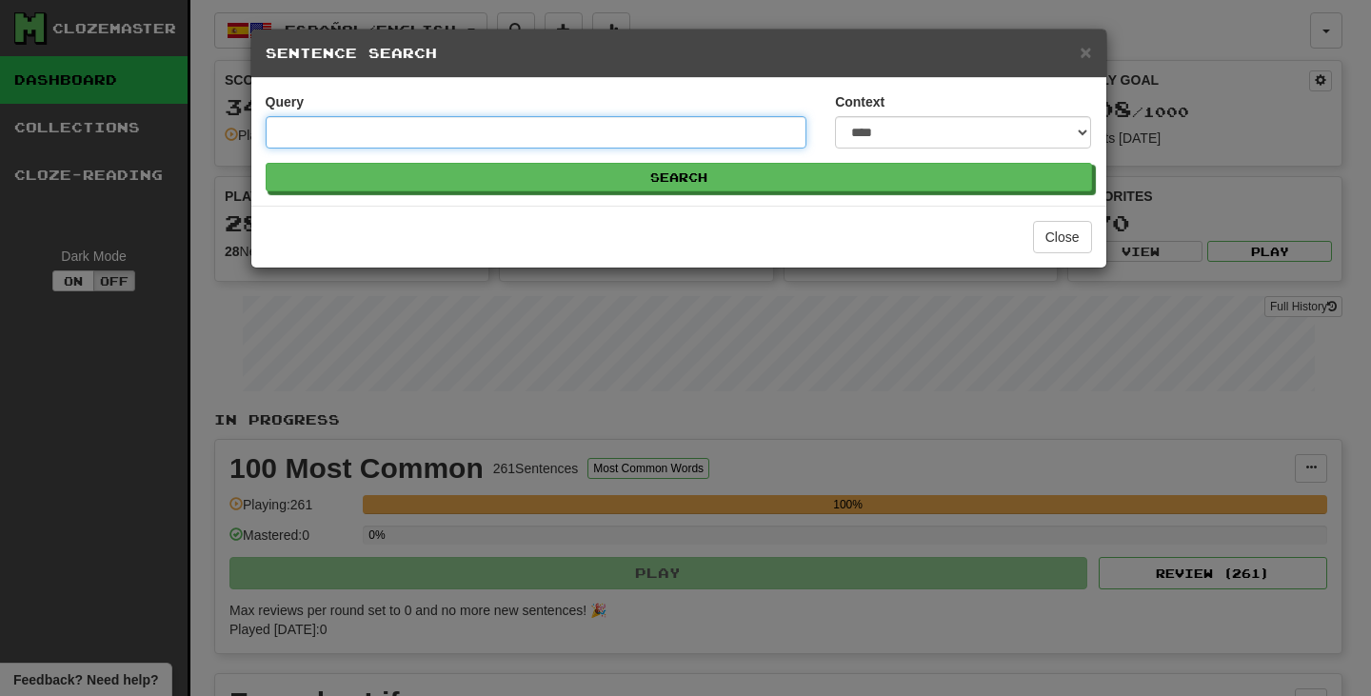
click at [572, 136] on input "Query" at bounding box center [537, 132] width 542 height 32
type input "******"
click at [266, 163] on button "Search" at bounding box center [679, 177] width 827 height 29
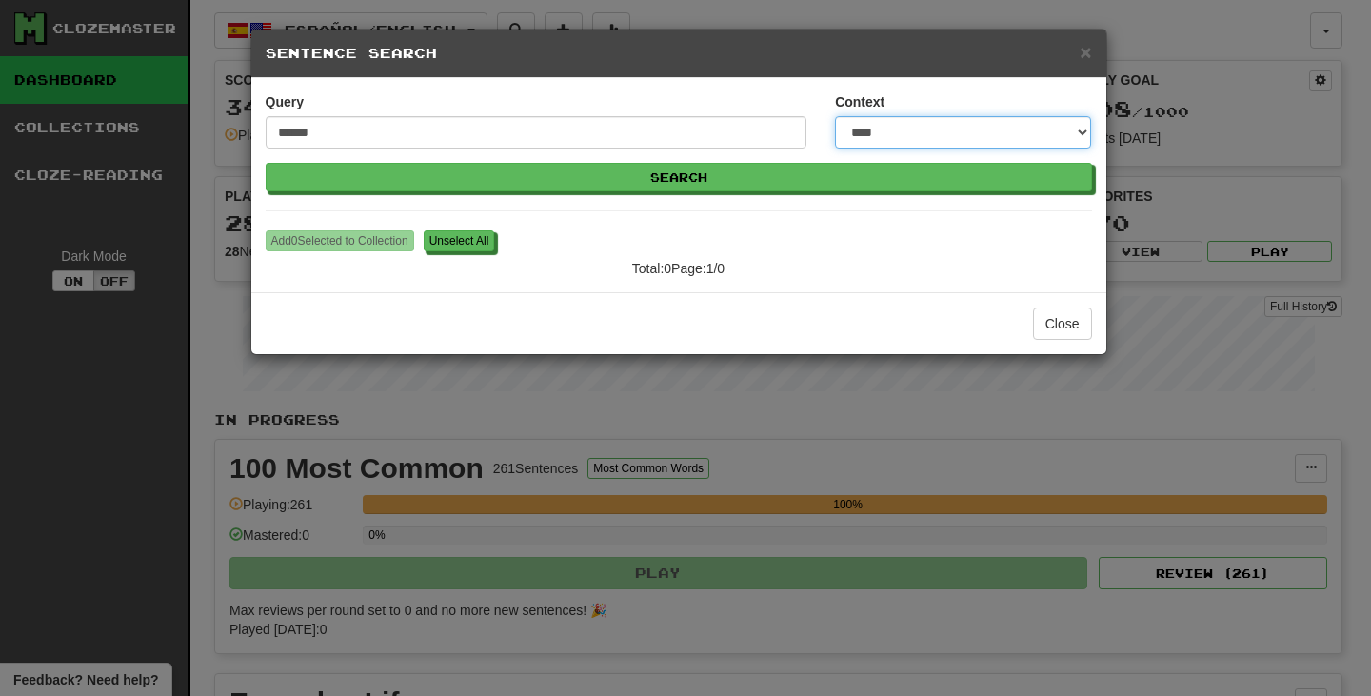
click at [863, 134] on select "**********" at bounding box center [963, 132] width 256 height 32
select select "**********"
click at [835, 116] on select "**********" at bounding box center [963, 132] width 256 height 32
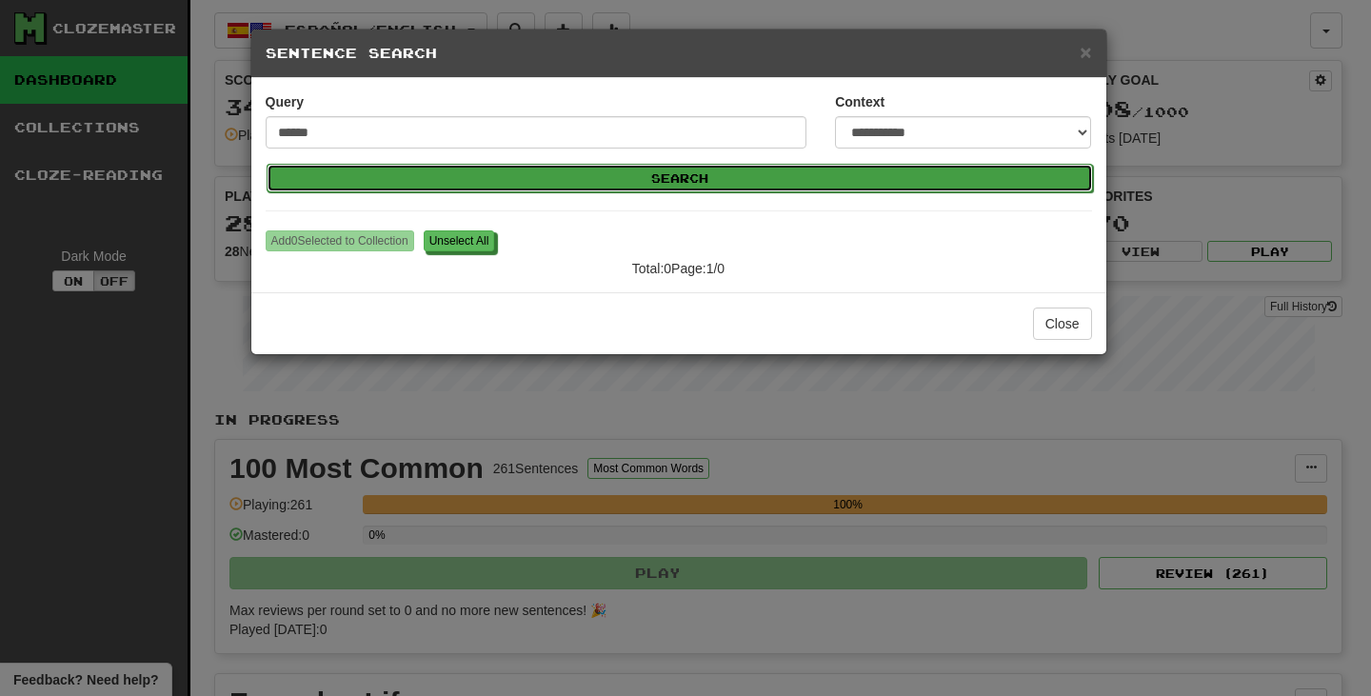
click at [606, 180] on button "Search" at bounding box center [680, 178] width 827 height 29
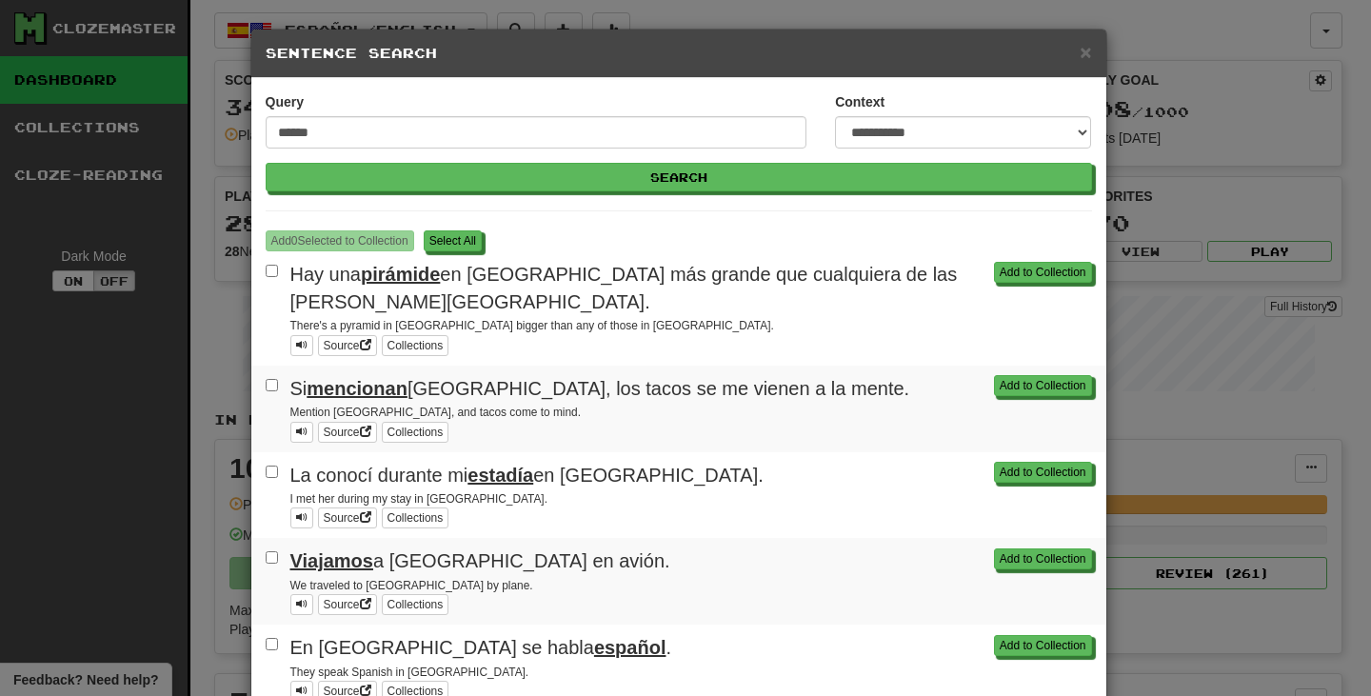
click at [481, 280] on span "Hay una pirámide en México más grande que cualquiera de las de Egipto." at bounding box center [623, 288] width 667 height 49
click at [296, 339] on span at bounding box center [301, 344] width 11 height 11
click at [297, 426] on span at bounding box center [301, 431] width 11 height 11
